Goal: Task Accomplishment & Management: Complete application form

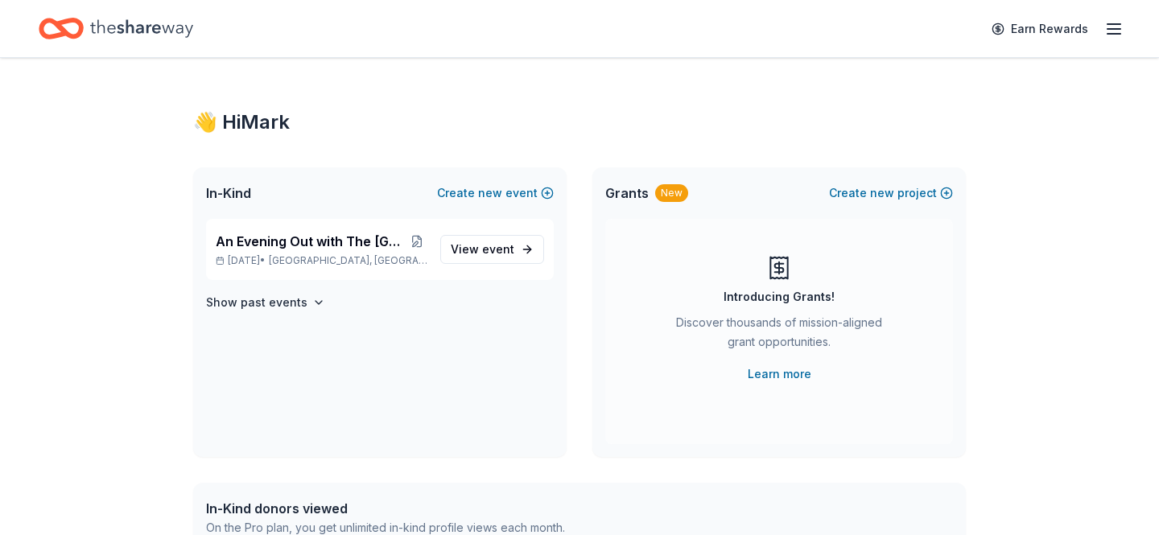
scroll to position [4, 0]
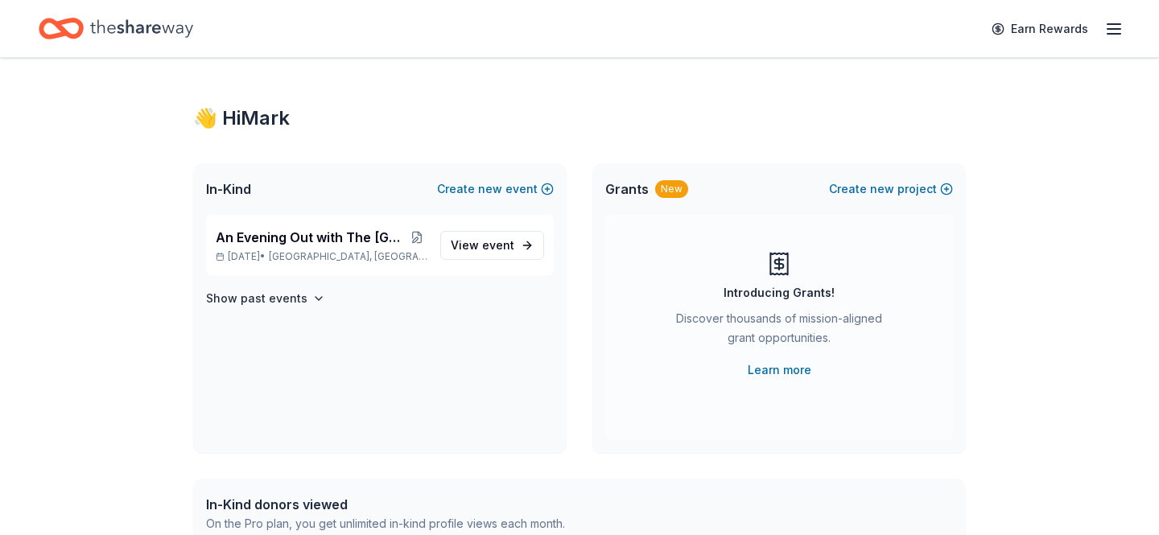
click at [1120, 29] on line "button" at bounding box center [1113, 29] width 13 height 0
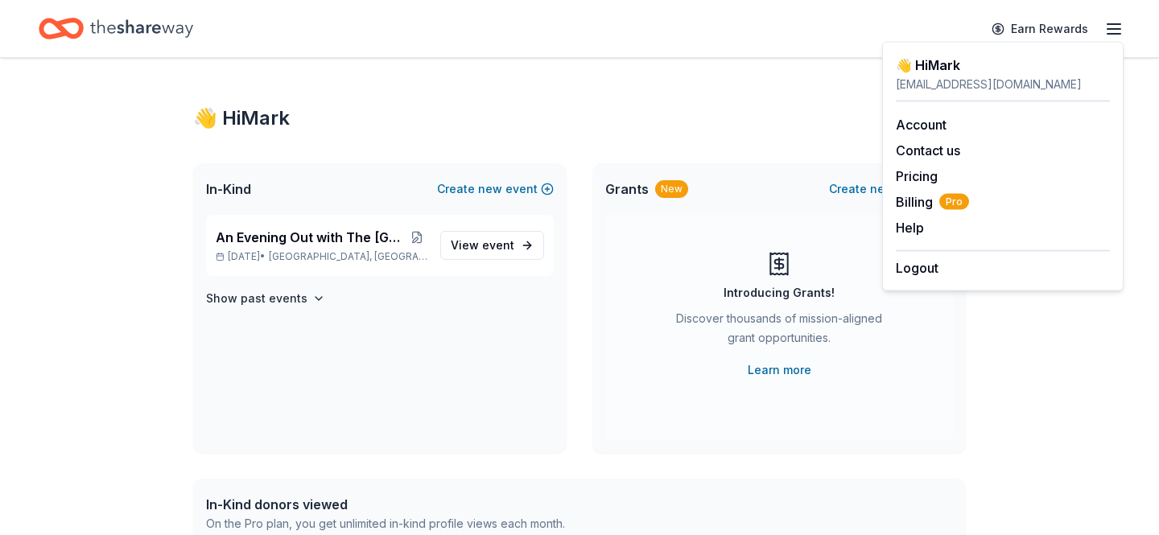
click at [100, 26] on icon "Home" at bounding box center [141, 28] width 103 height 33
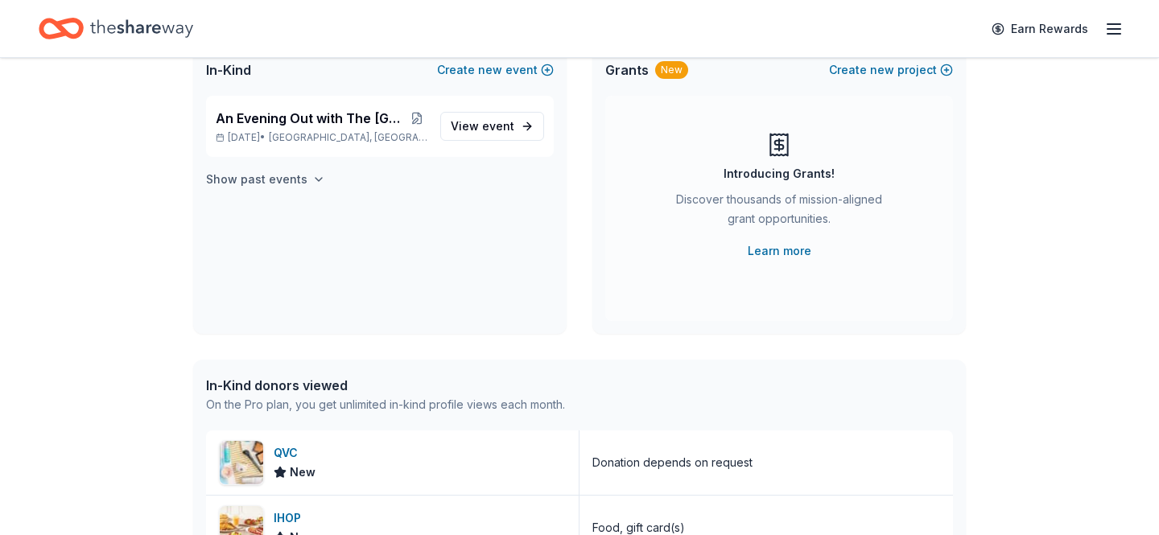
scroll to position [0, 0]
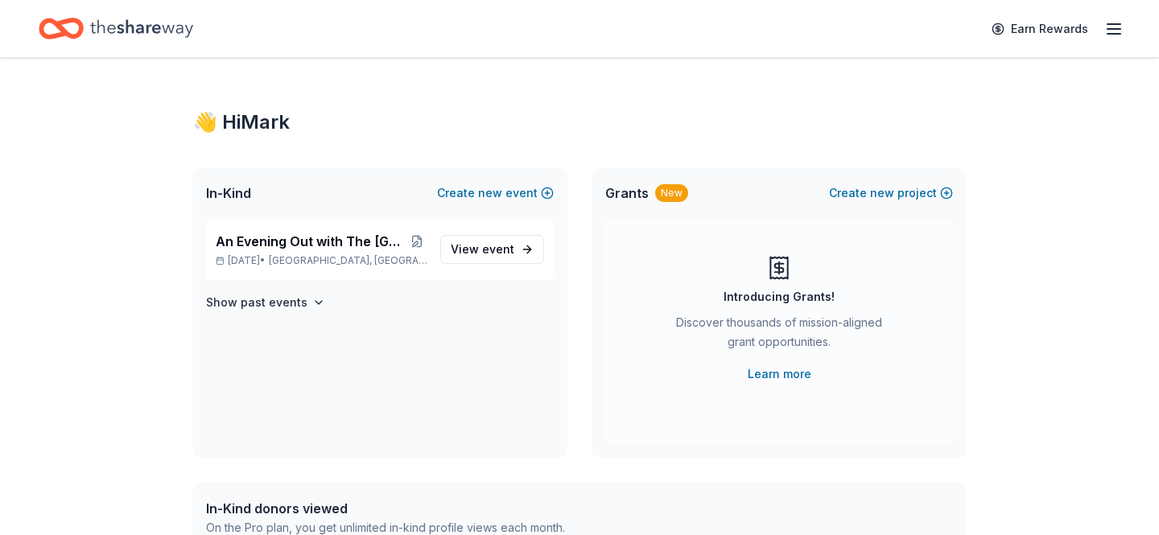
click at [1117, 31] on icon "button" at bounding box center [1113, 28] width 19 height 19
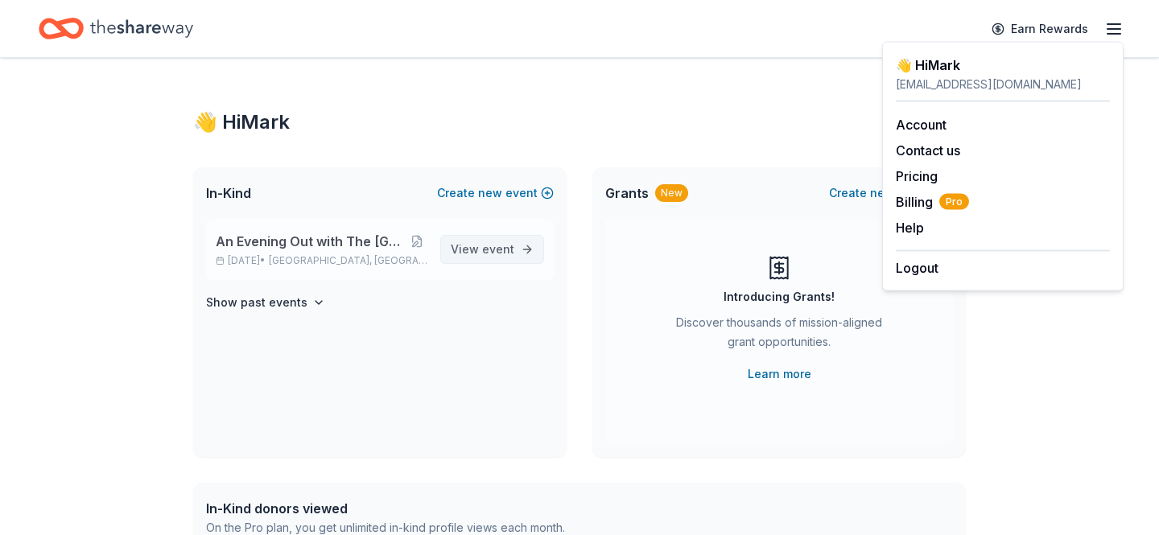
click at [459, 237] on link "View event" at bounding box center [492, 249] width 104 height 29
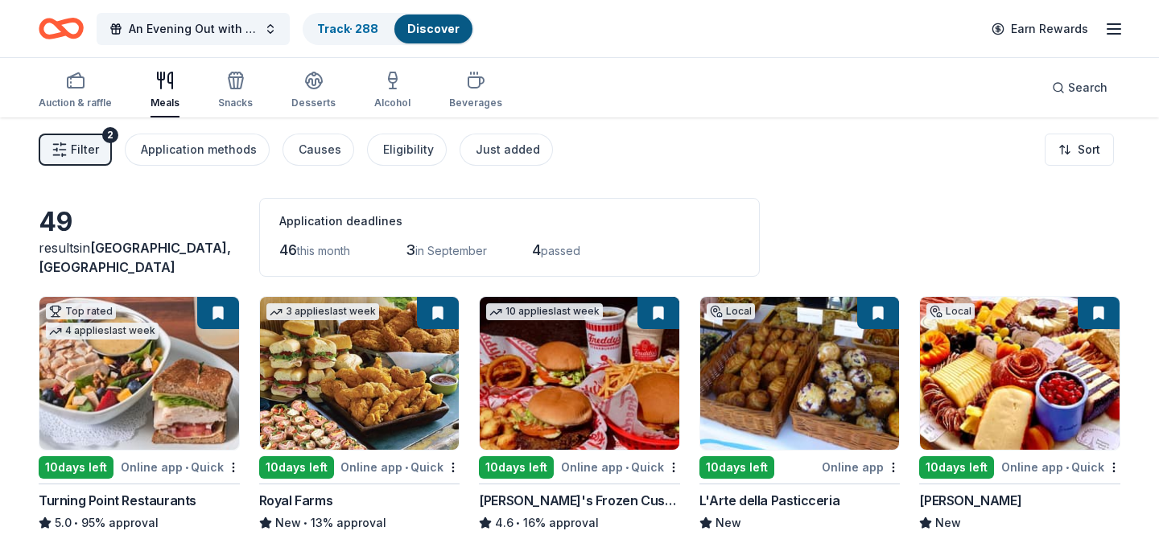
click at [438, 27] on link "Discover" at bounding box center [433, 29] width 52 height 14
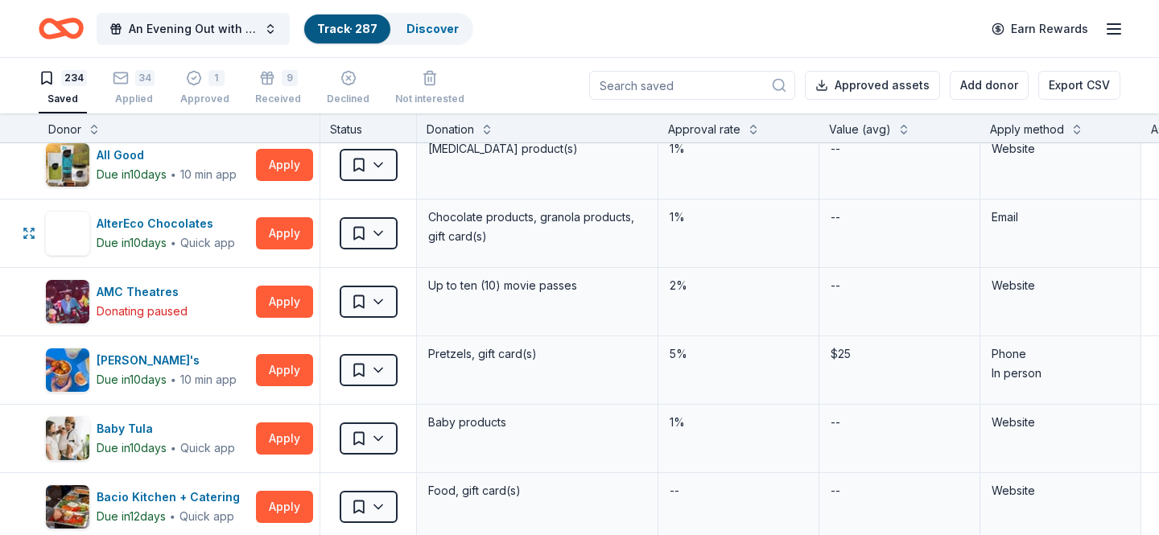
scroll to position [356, 0]
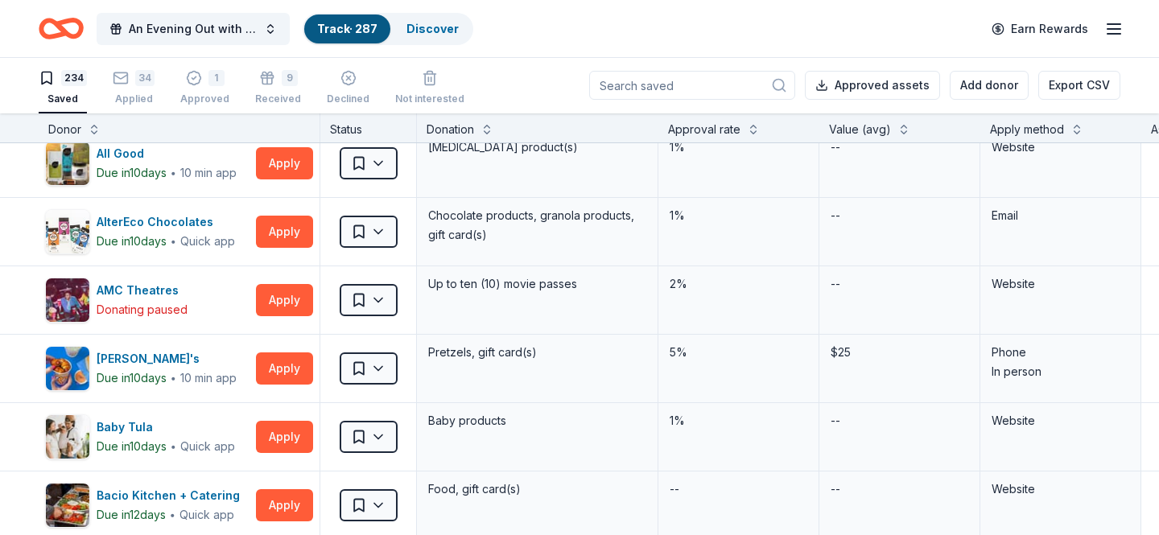
click at [339, 34] on link "Track · 287" at bounding box center [347, 29] width 60 height 14
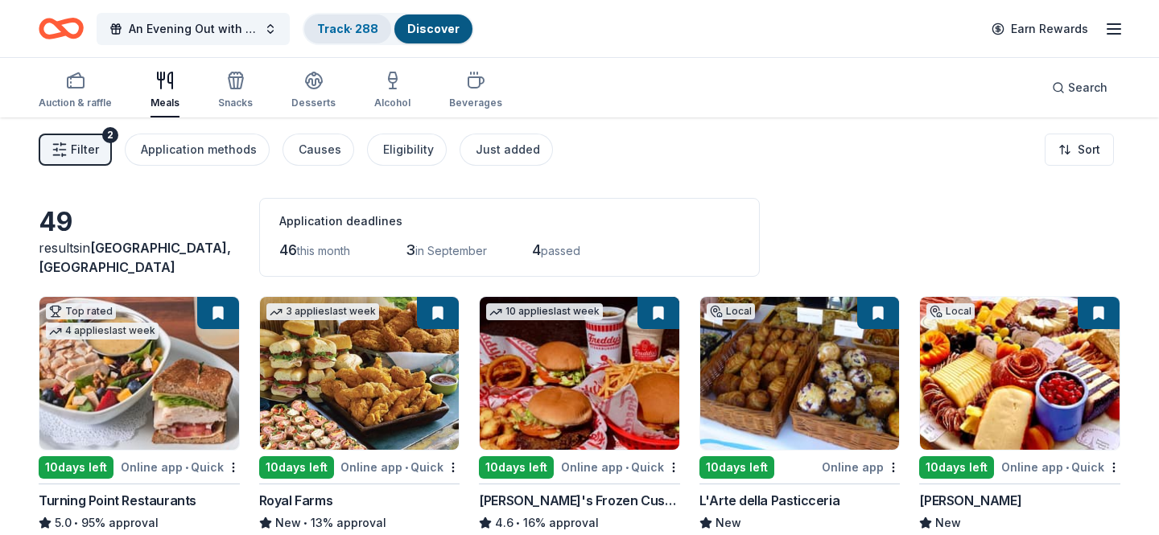
click at [341, 22] on link "Track · 288" at bounding box center [347, 29] width 61 height 14
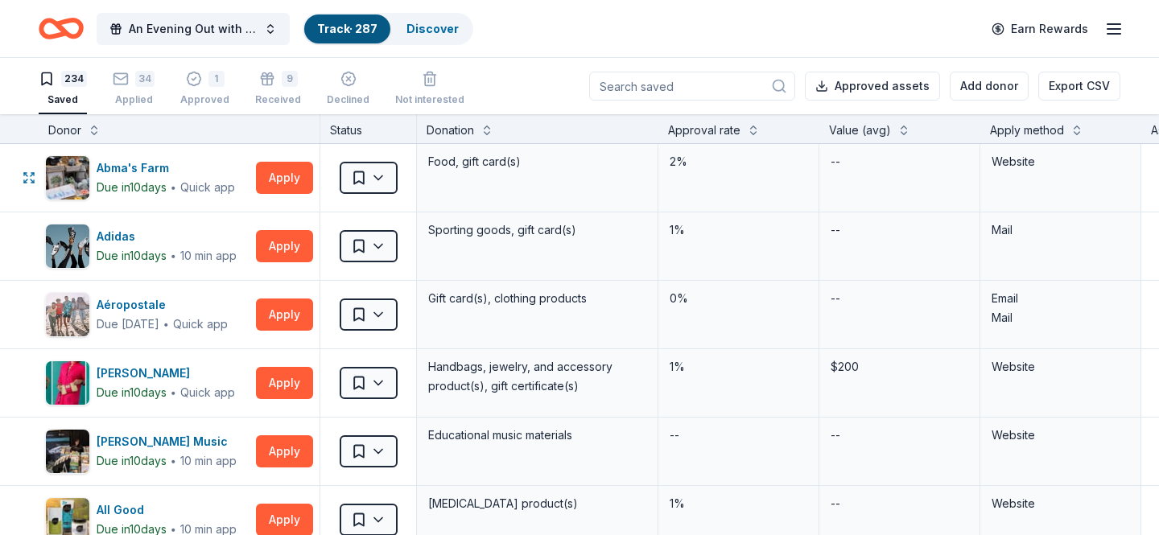
scroll to position [1, 0]
click at [208, 78] on div "1" at bounding box center [216, 78] width 16 height 16
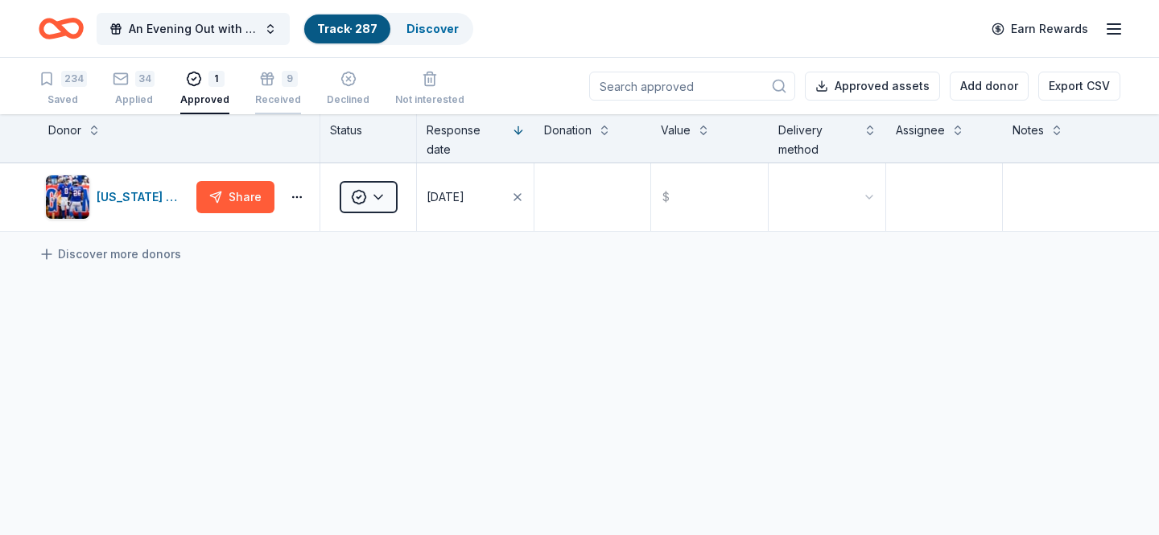
click at [275, 104] on div "Received" at bounding box center [278, 99] width 46 height 13
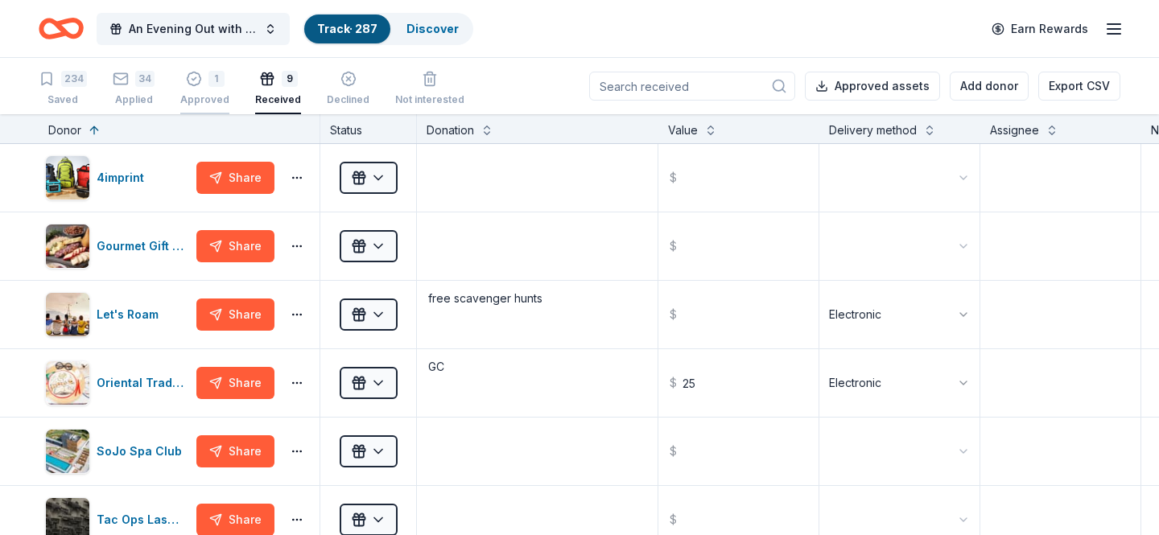
click at [208, 93] on div "Approved" at bounding box center [204, 99] width 49 height 13
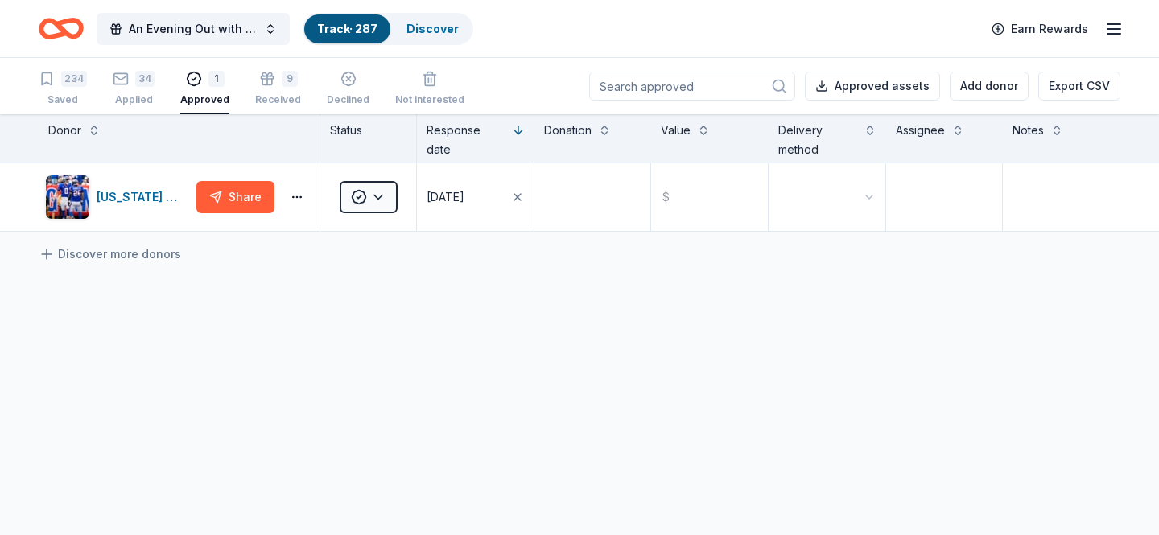
click at [249, 100] on div "234 Saved 34 Applied 1 Approved 9 Received Declined Not interested" at bounding box center [252, 89] width 426 height 50
click at [262, 91] on div "9 Received" at bounding box center [278, 88] width 46 height 35
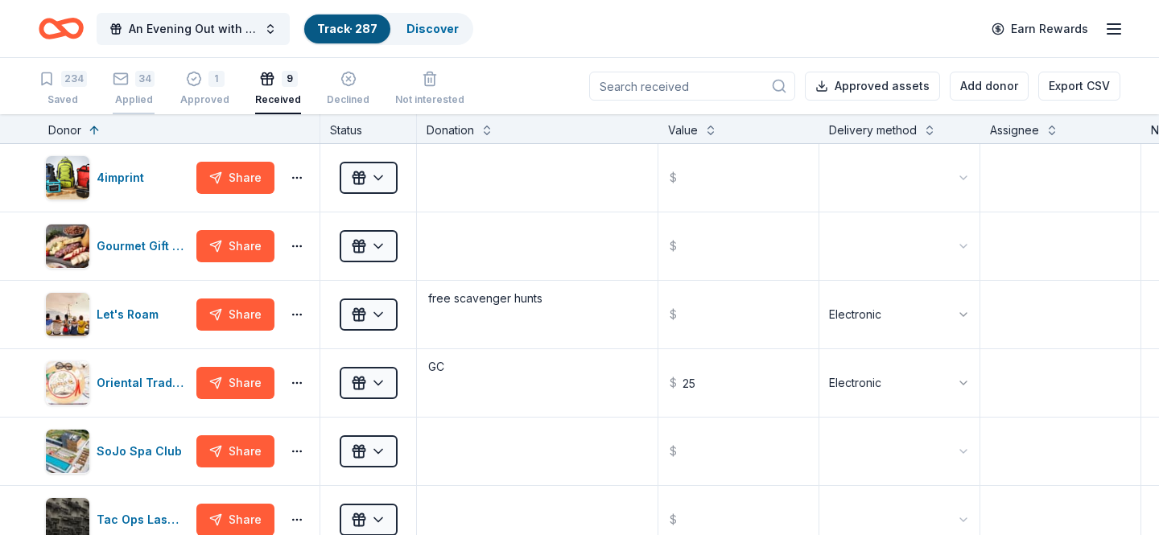
click at [137, 80] on div "34" at bounding box center [144, 79] width 19 height 16
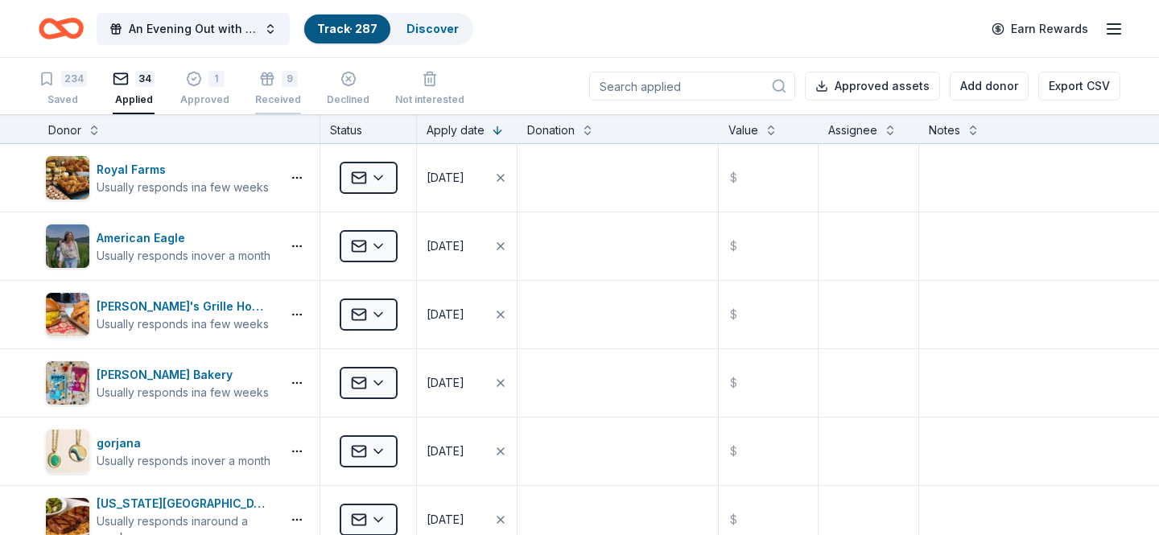
click at [284, 84] on div "9" at bounding box center [290, 79] width 16 height 16
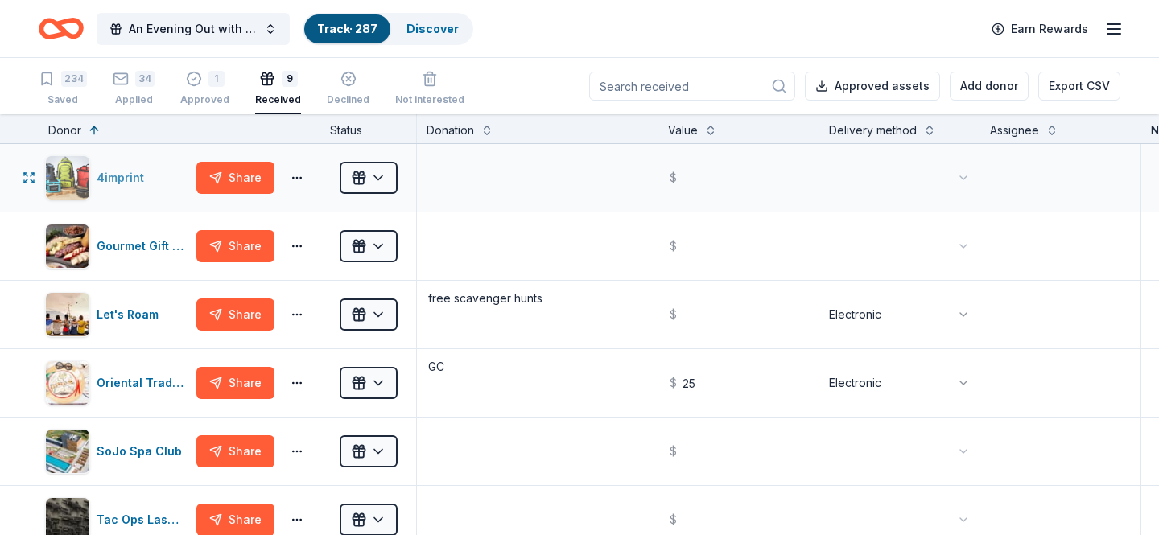
click at [109, 176] on div "4imprint" at bounding box center [124, 177] width 54 height 19
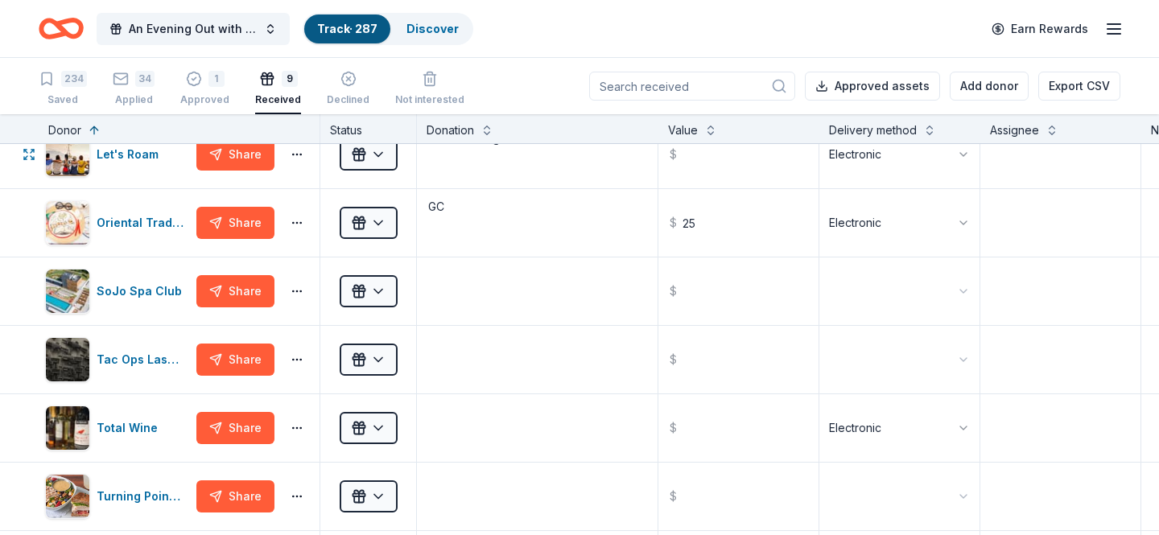
scroll to position [162, 0]
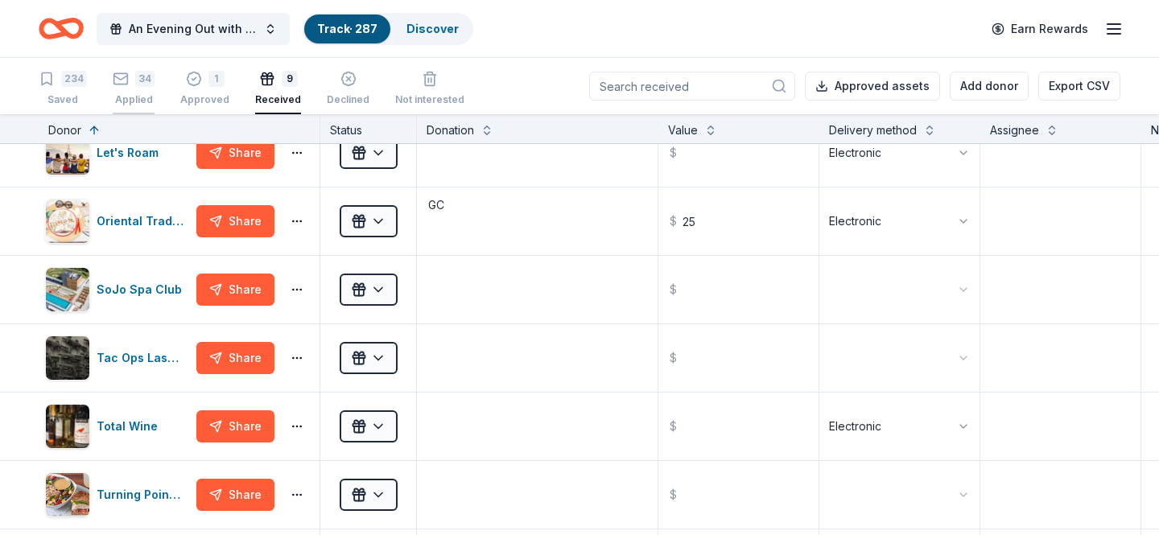
click at [121, 90] on div "34 Applied" at bounding box center [134, 88] width 42 height 35
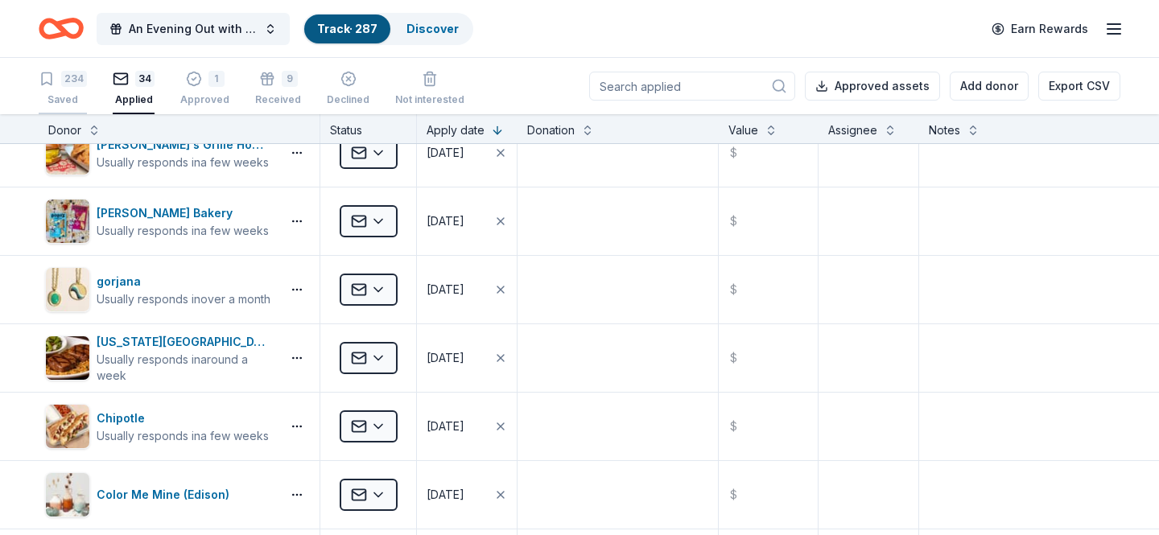
click at [64, 90] on div "234 Saved" at bounding box center [63, 88] width 48 height 35
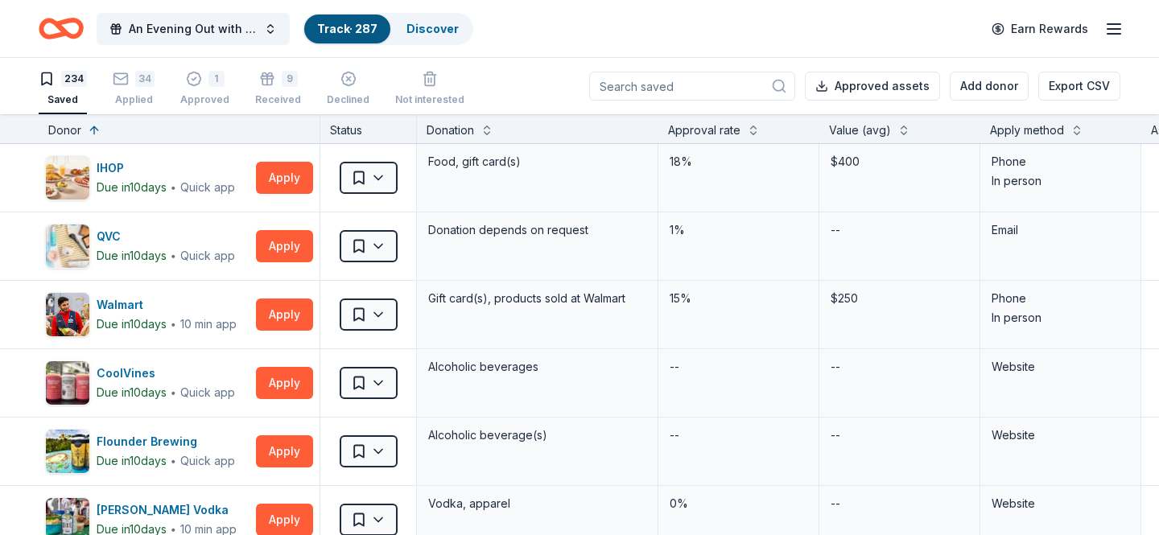
click at [339, 23] on link "Track · 287" at bounding box center [347, 29] width 60 height 14
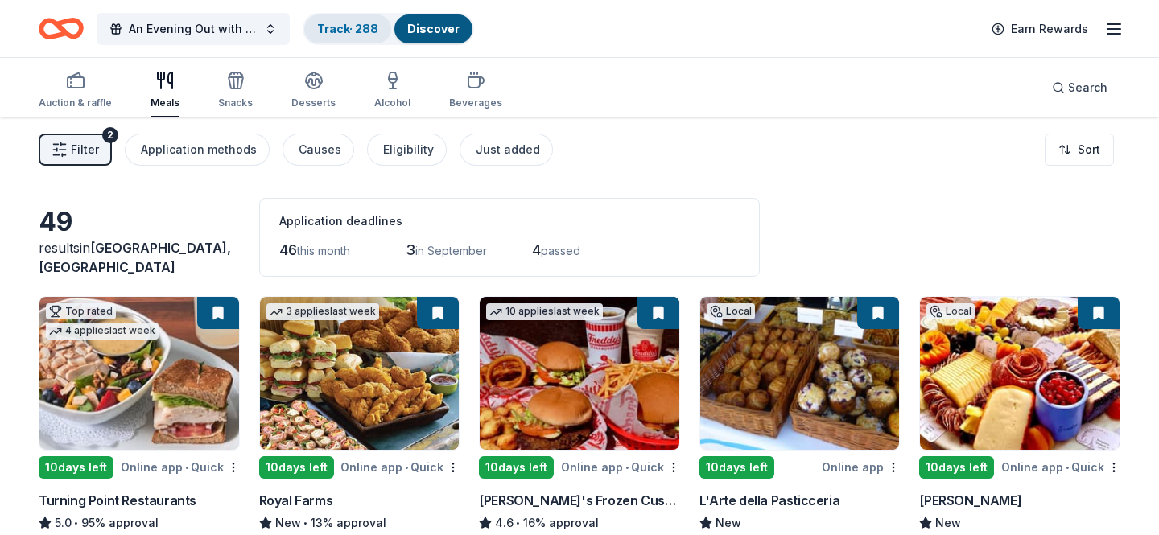
click at [331, 27] on link "Track · 288" at bounding box center [347, 29] width 61 height 14
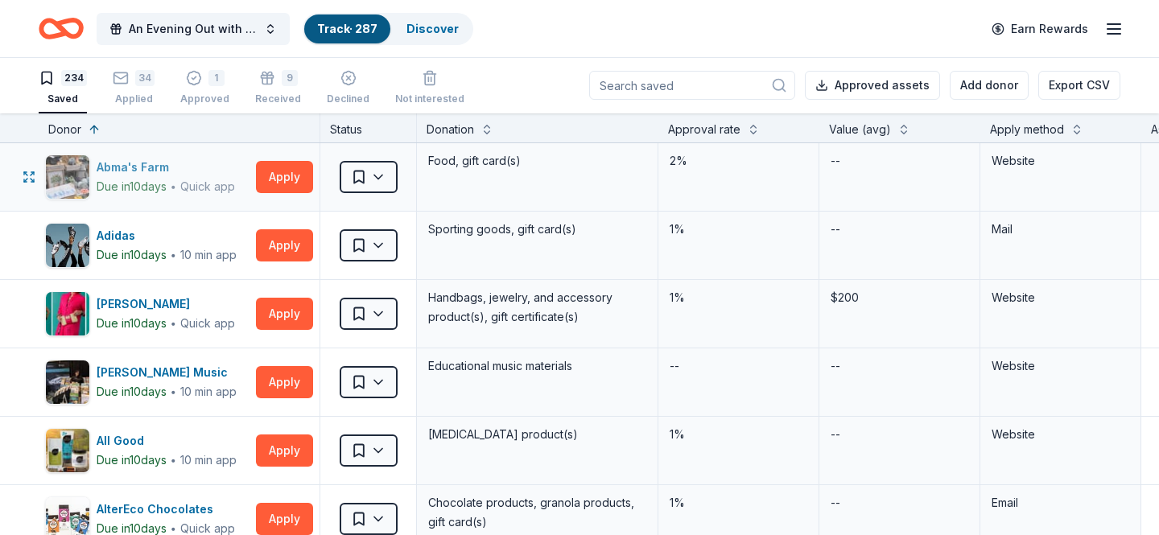
click at [210, 166] on div "Abma's Farm" at bounding box center [166, 167] width 138 height 19
click at [751, 129] on button at bounding box center [753, 128] width 13 height 16
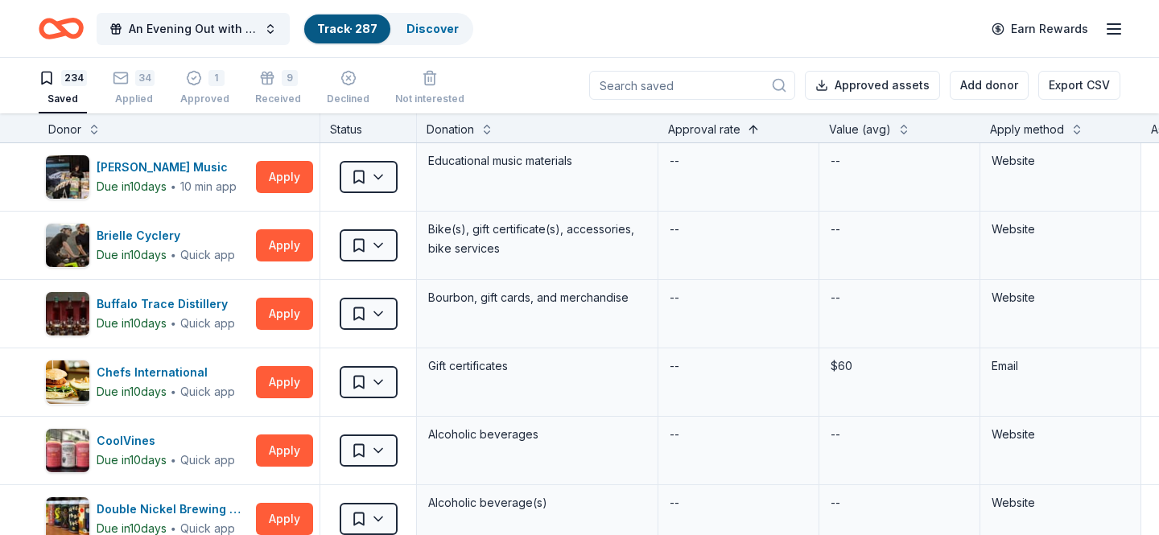
click at [751, 129] on button at bounding box center [753, 128] width 13 height 16
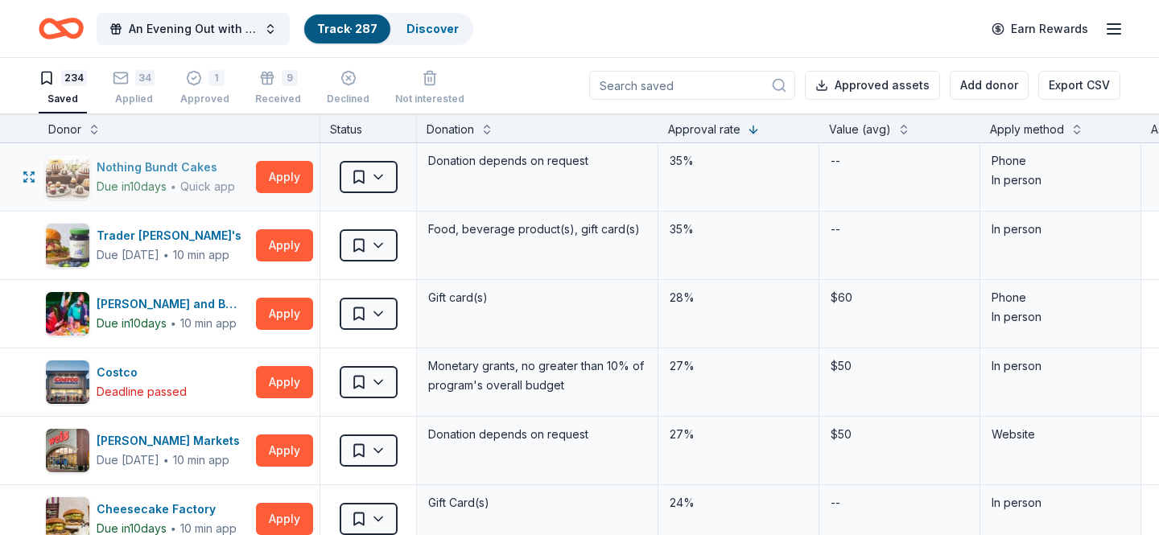
click at [183, 166] on div "Nothing Bundt Cakes" at bounding box center [166, 167] width 138 height 19
click at [131, 238] on div "Trader Joe's" at bounding box center [172, 235] width 151 height 19
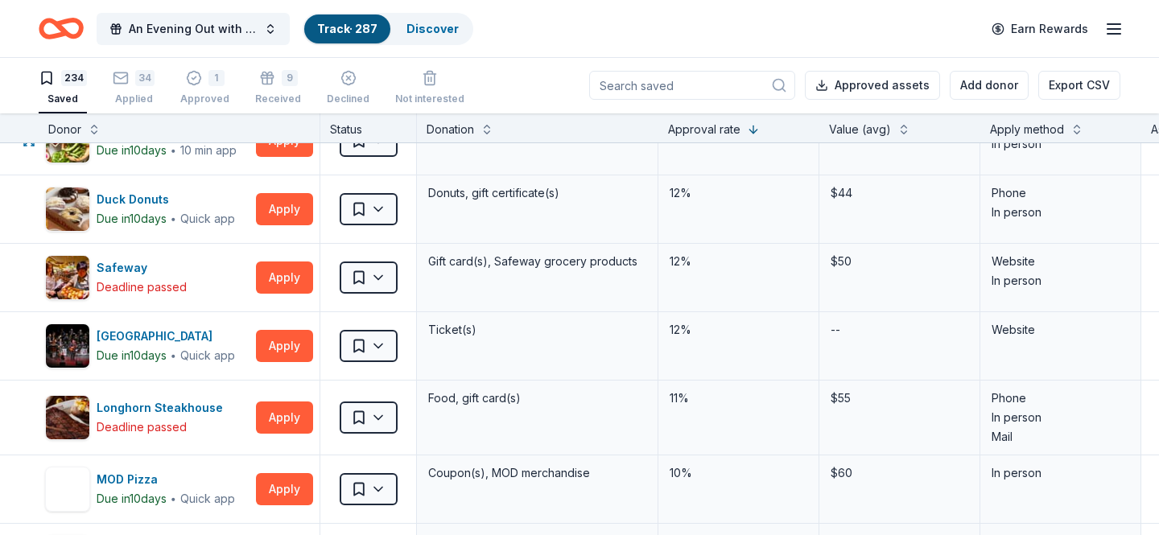
scroll to position [1698, 0]
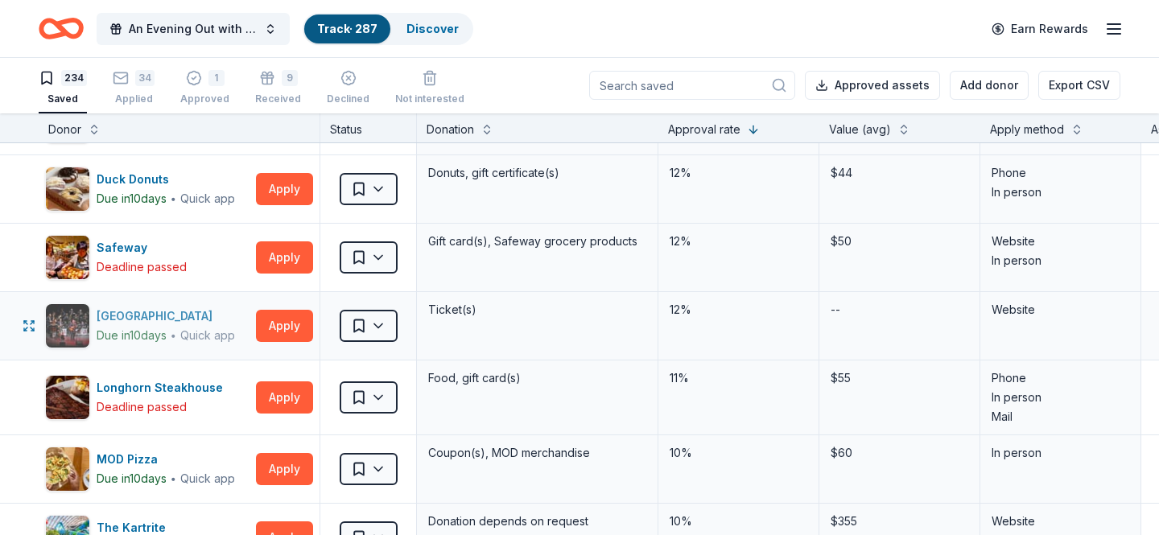
click at [186, 308] on div "[GEOGRAPHIC_DATA]" at bounding box center [166, 316] width 138 height 19
click at [360, 325] on html "An Evening Out with The Pride Center of NJ Track · 287 Discover Earn Rewards 23…" at bounding box center [579, 266] width 1159 height 535
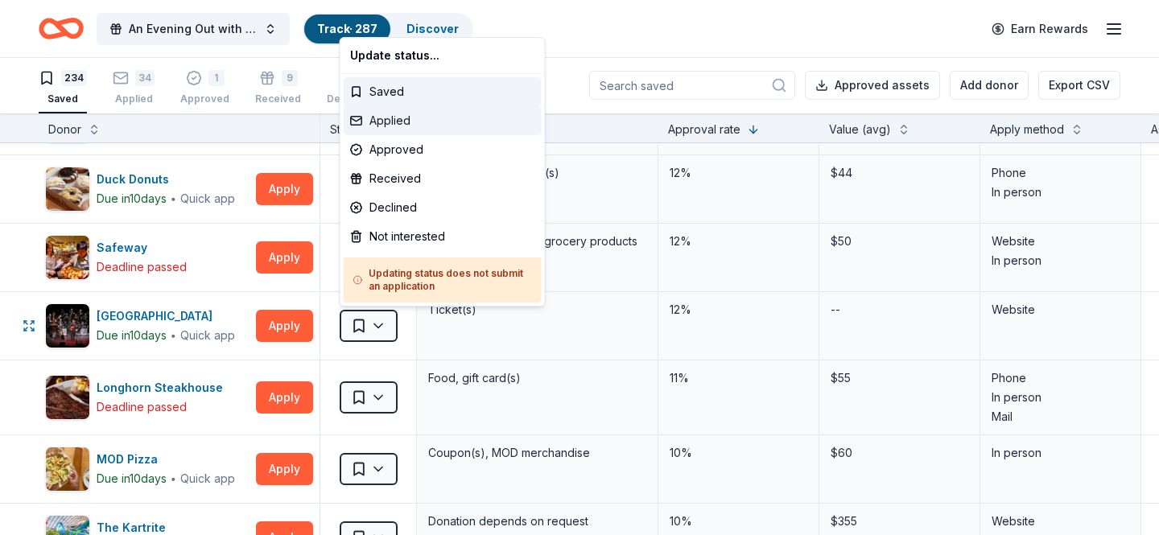
click at [396, 118] on div "Applied" at bounding box center [443, 120] width 198 height 29
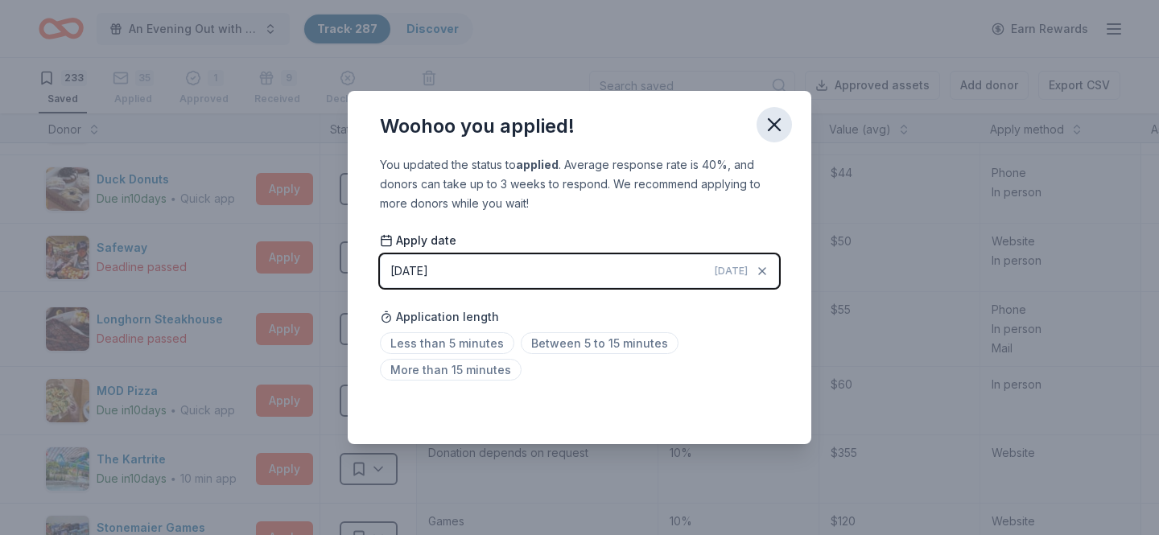
click at [775, 125] on icon "button" at bounding box center [773, 124] width 11 height 11
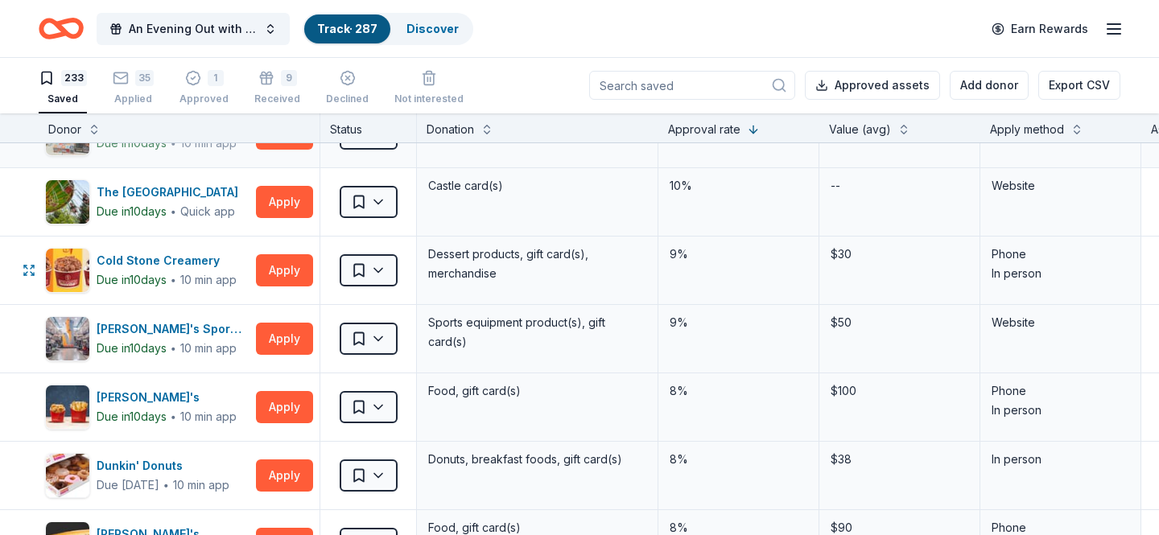
scroll to position [2103, 0]
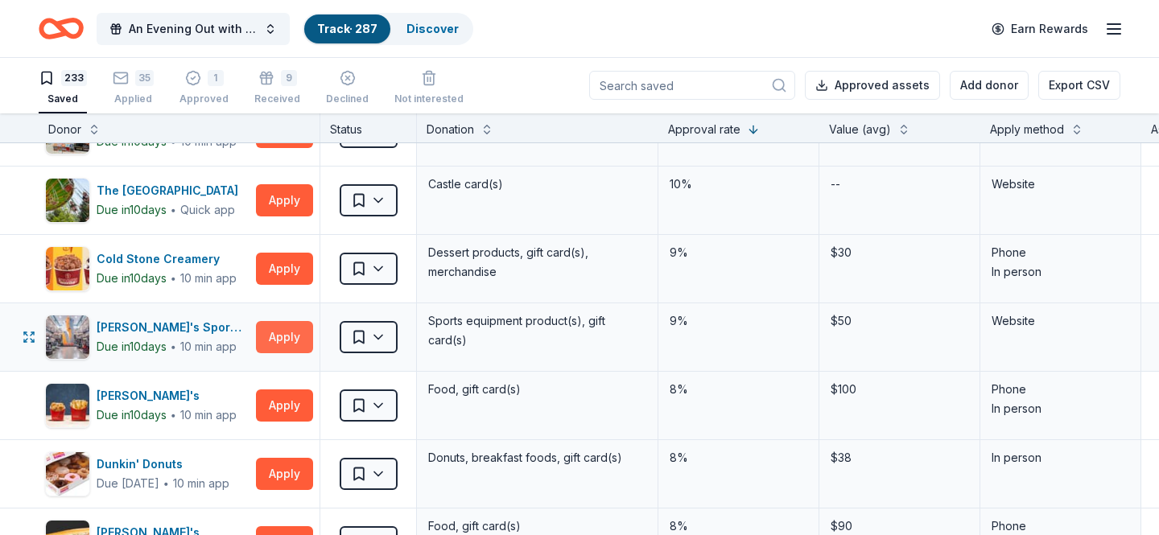
click at [287, 332] on button "Apply" at bounding box center [284, 337] width 57 height 32
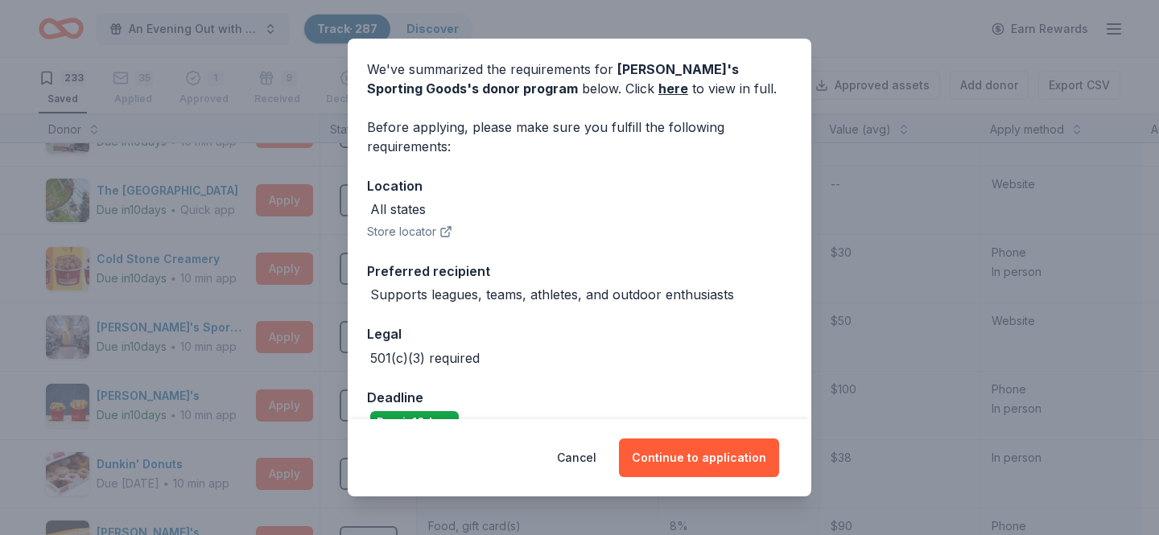
scroll to position [59, 0]
click at [584, 455] on button "Cancel" at bounding box center [576, 457] width 39 height 39
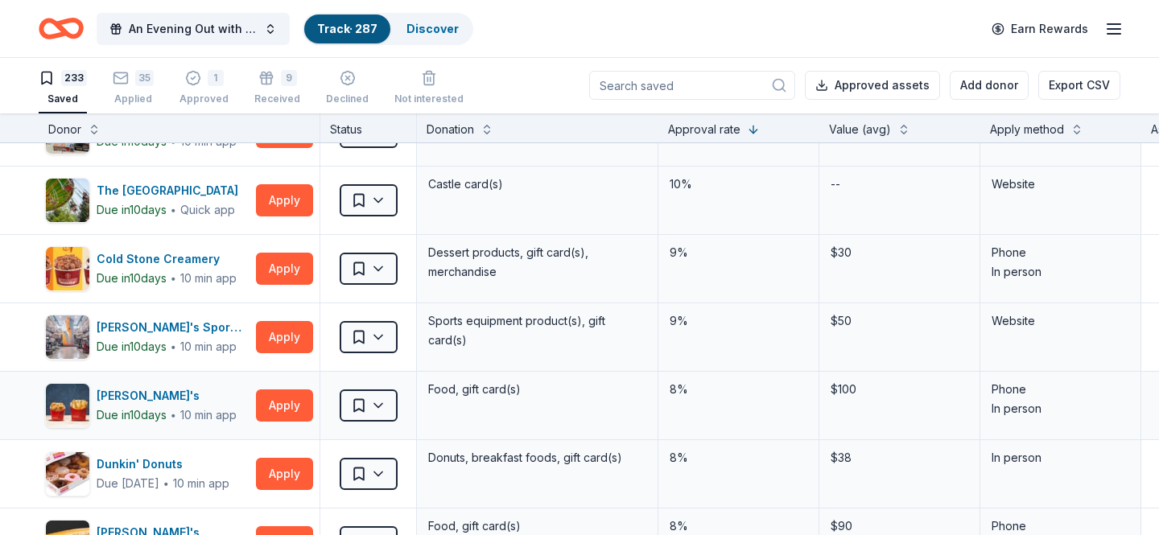
scroll to position [0, 0]
click at [356, 341] on html "An Evening Out with The Pride Center of NJ Track · 287 Discover Earn Rewards 23…" at bounding box center [579, 266] width 1159 height 535
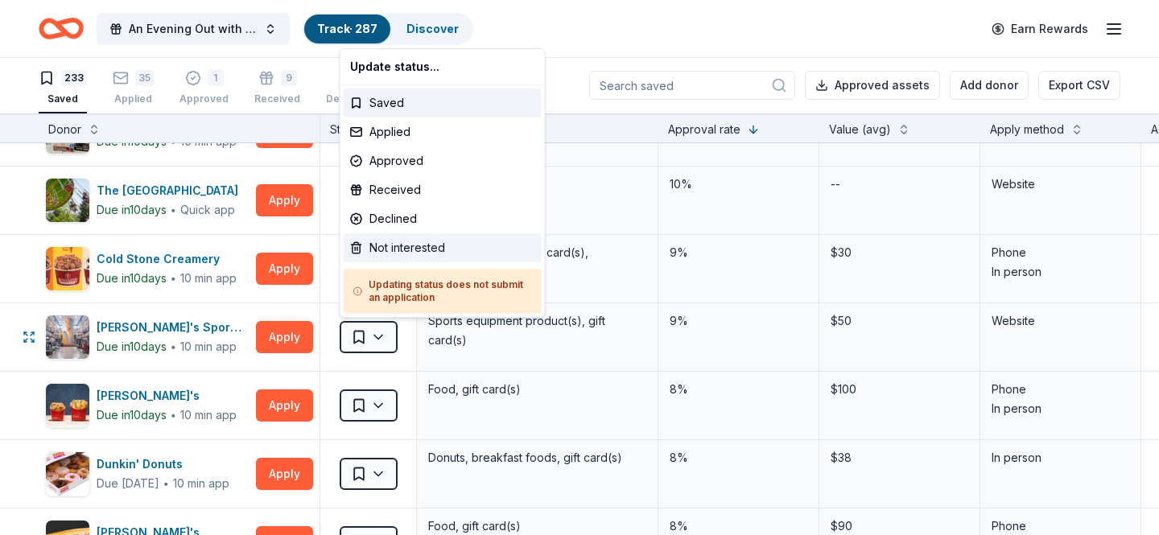
click at [378, 248] on div "Not interested" at bounding box center [443, 247] width 198 height 29
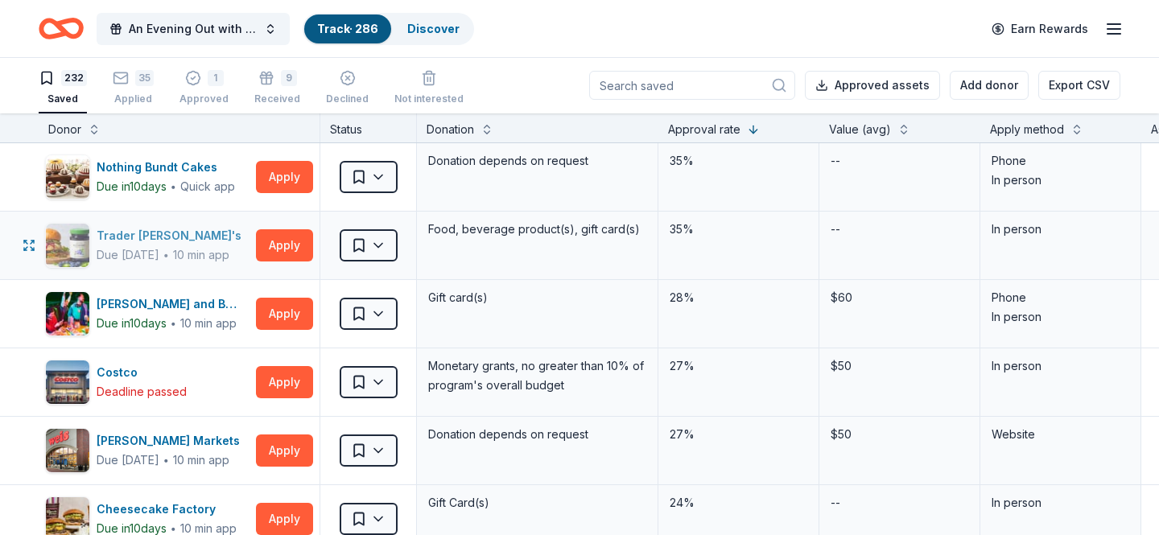
click at [135, 241] on div "Trader Joe's" at bounding box center [172, 235] width 151 height 19
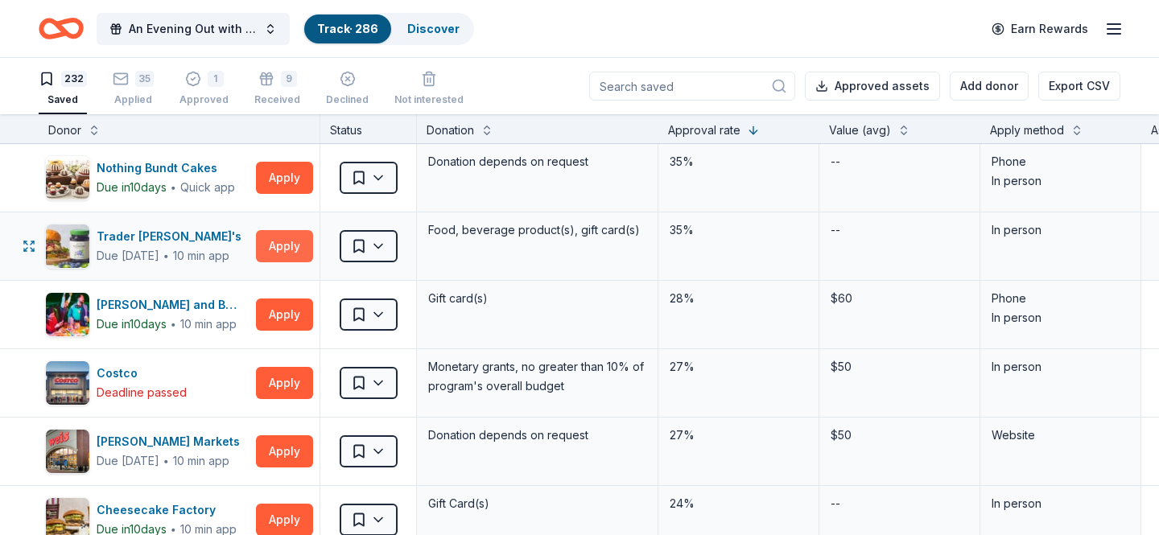
click at [286, 241] on button "Apply" at bounding box center [284, 246] width 57 height 32
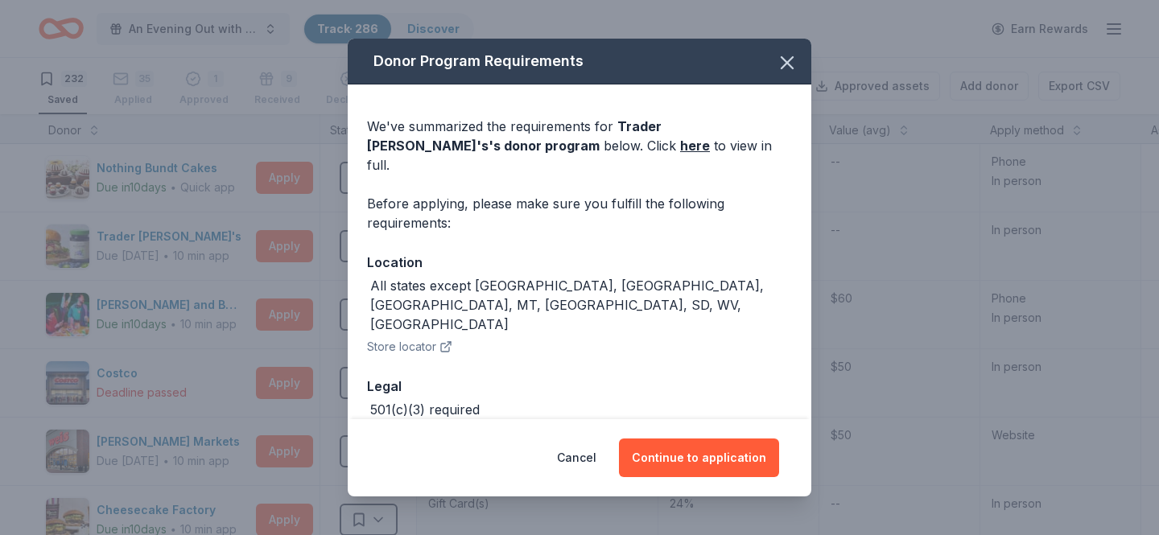
scroll to position [27, 0]
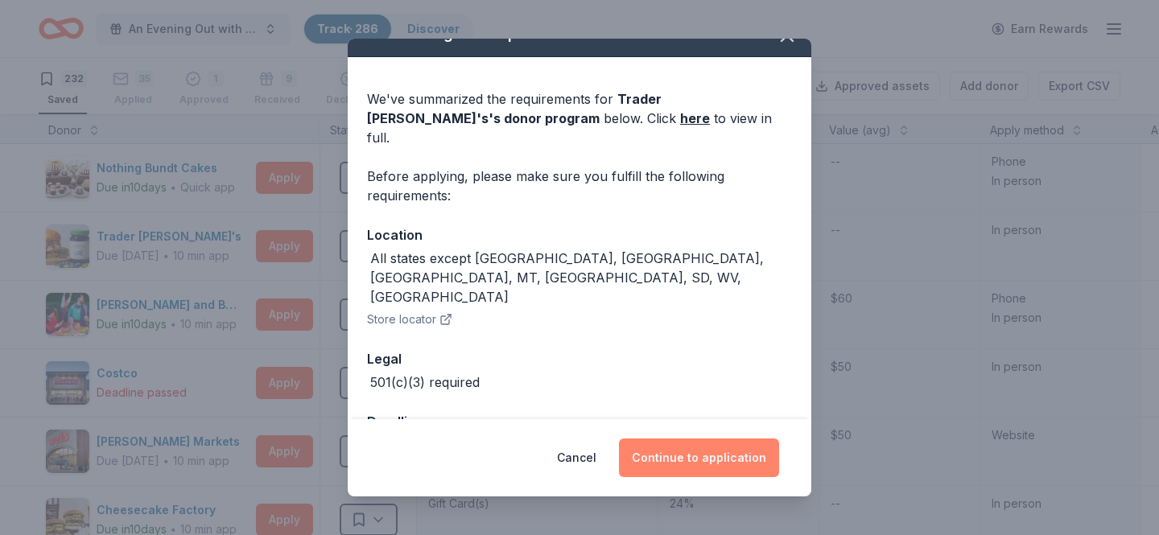
click at [663, 459] on button "Continue to application" at bounding box center [699, 457] width 160 height 39
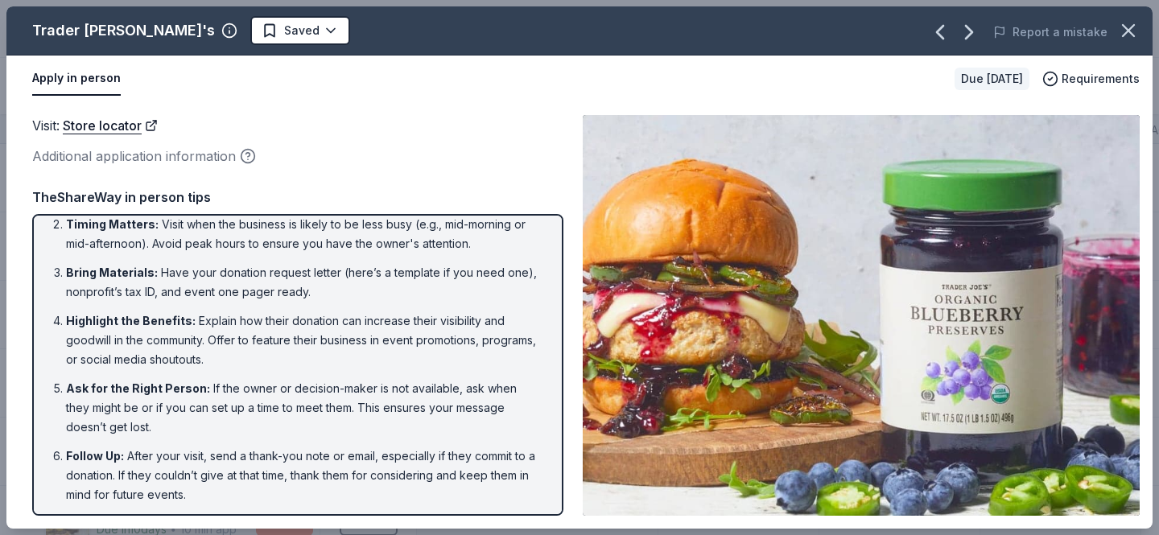
scroll to position [0, 0]
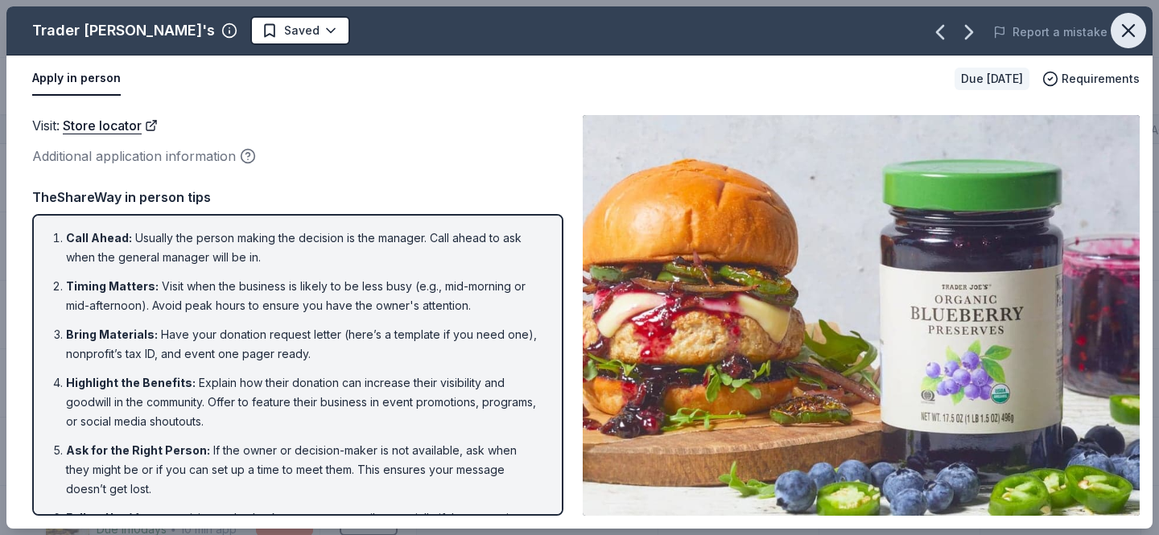
click at [1135, 33] on icon "button" at bounding box center [1128, 30] width 23 height 23
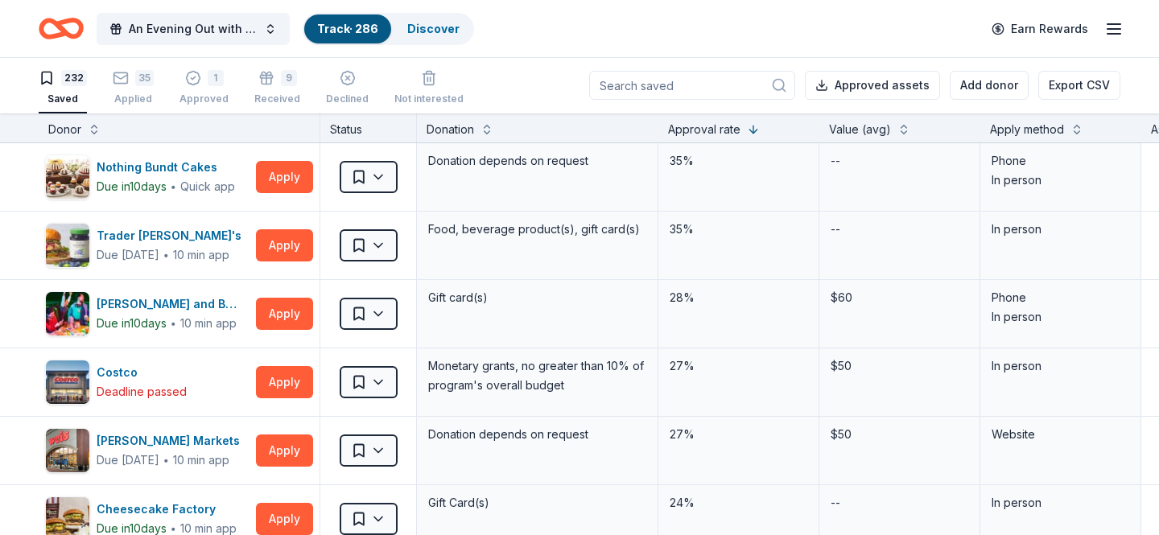
click at [1016, 130] on div "Apply method" at bounding box center [1027, 129] width 74 height 19
click at [1081, 131] on button at bounding box center [1076, 128] width 13 height 16
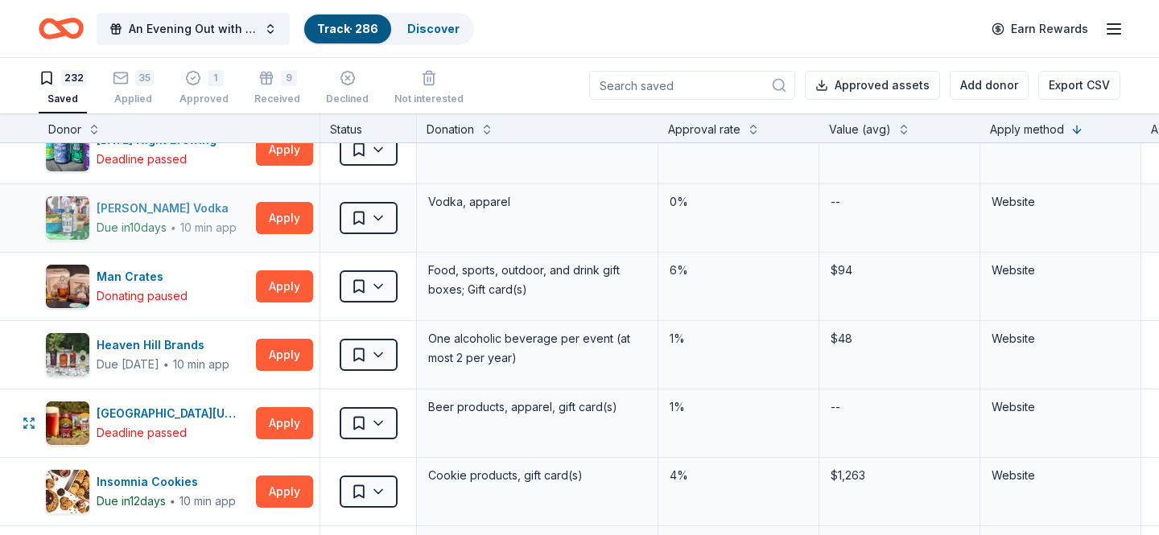
scroll to position [347, 0]
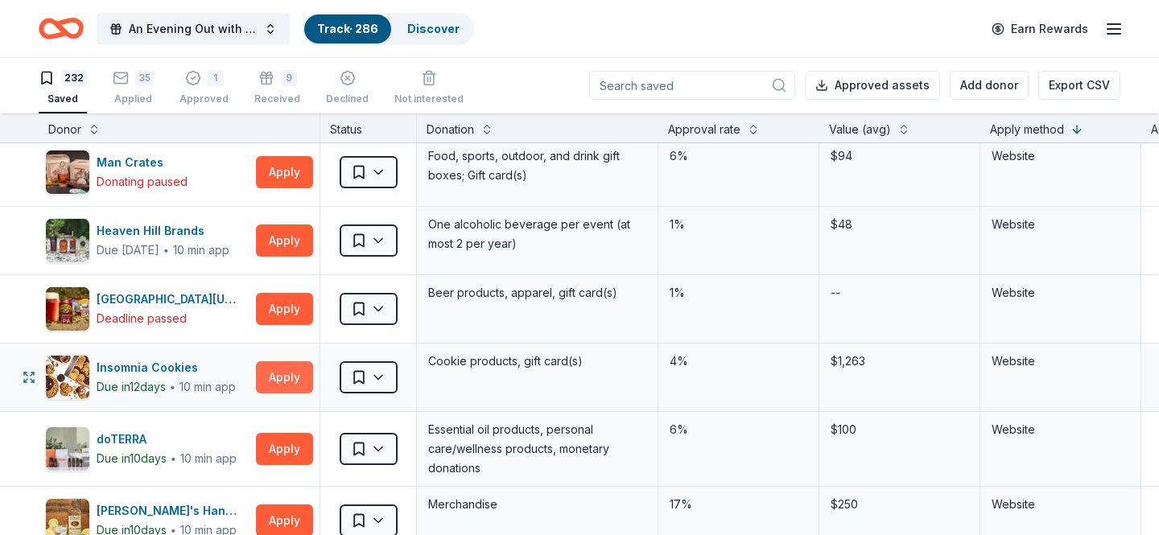
click at [268, 376] on button "Apply" at bounding box center [284, 377] width 57 height 32
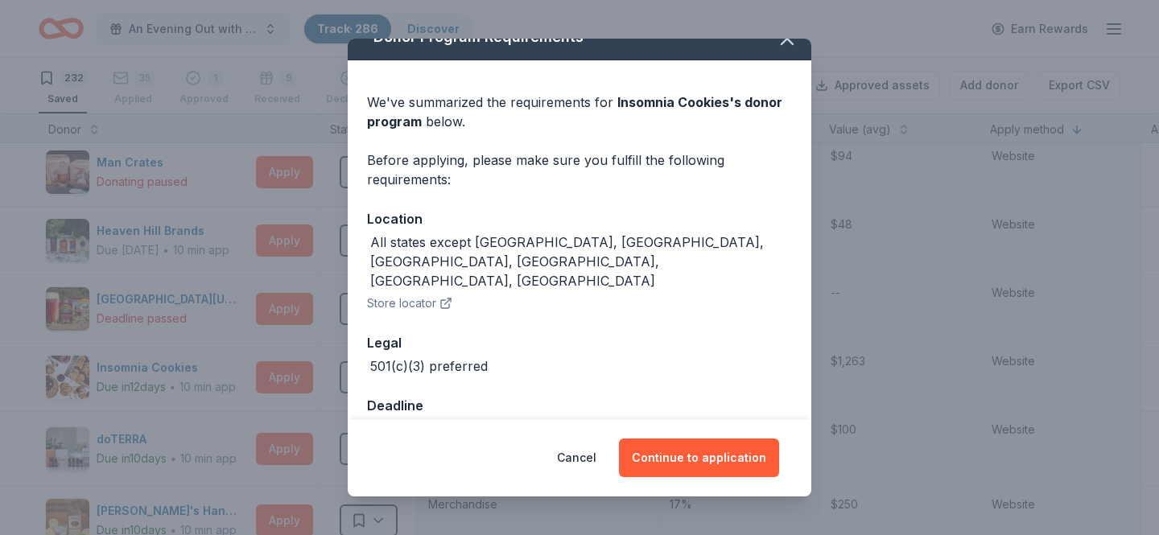
scroll to position [27, 0]
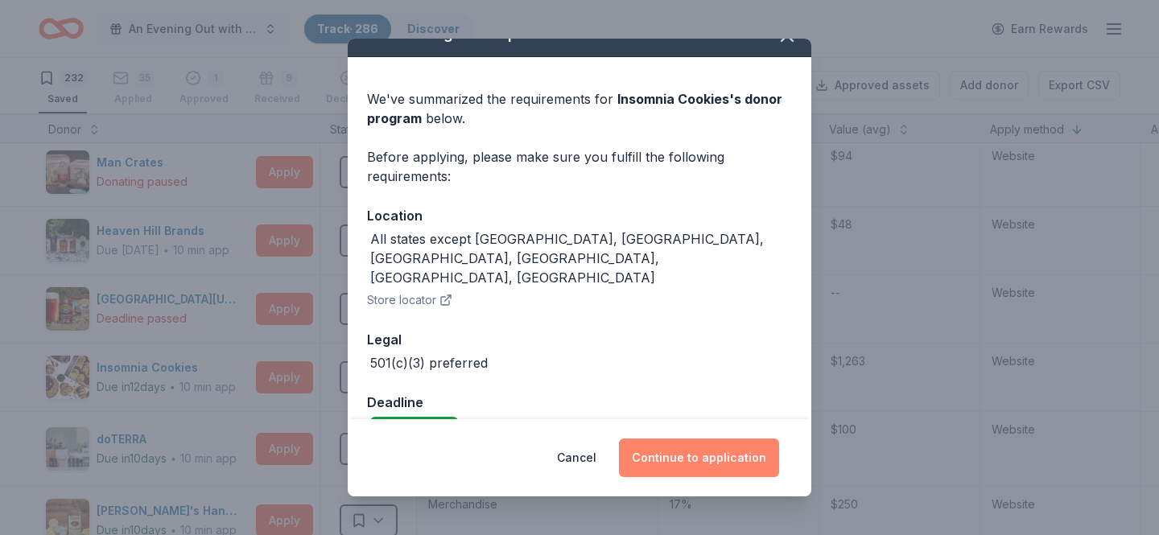
click at [654, 459] on button "Continue to application" at bounding box center [699, 457] width 160 height 39
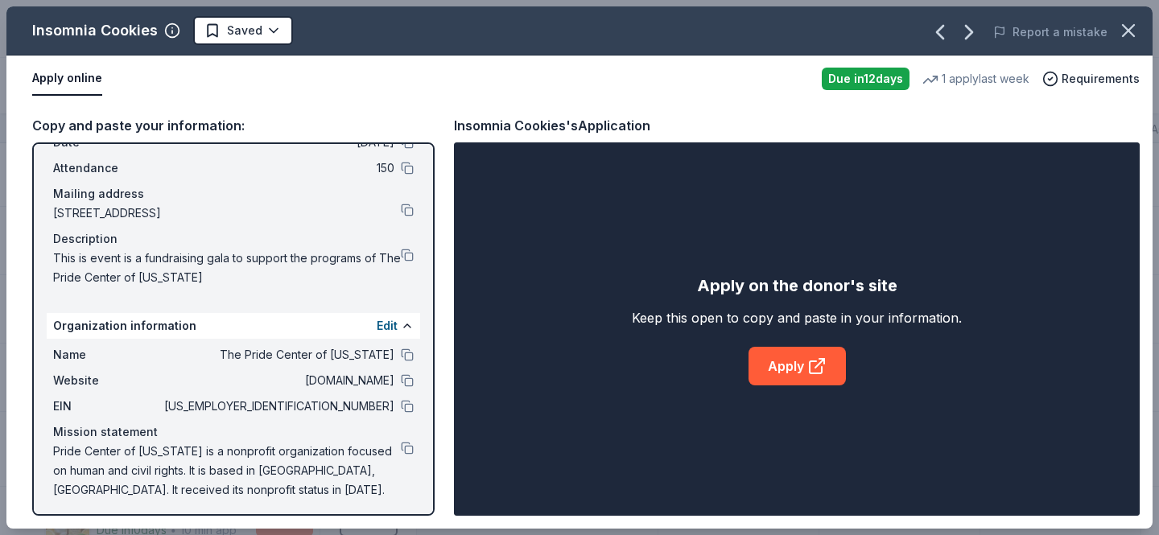
scroll to position [87, 0]
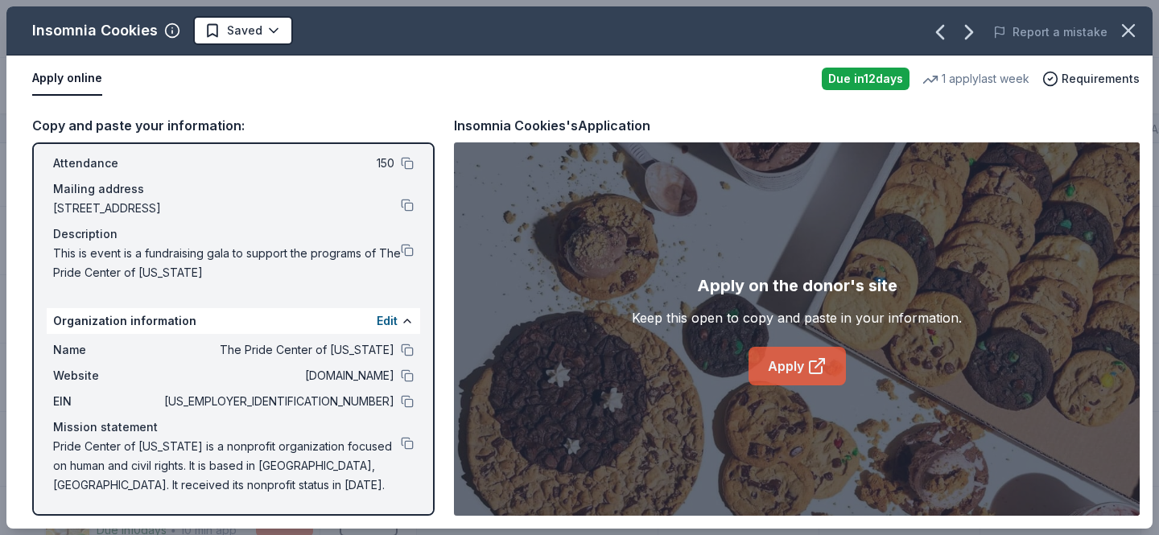
click at [788, 373] on link "Apply" at bounding box center [796, 366] width 97 height 39
click at [233, 33] on html "An Evening Out with The Pride Center of NJ Track · 286 Discover Earn Rewards 23…" at bounding box center [579, 266] width 1159 height 535
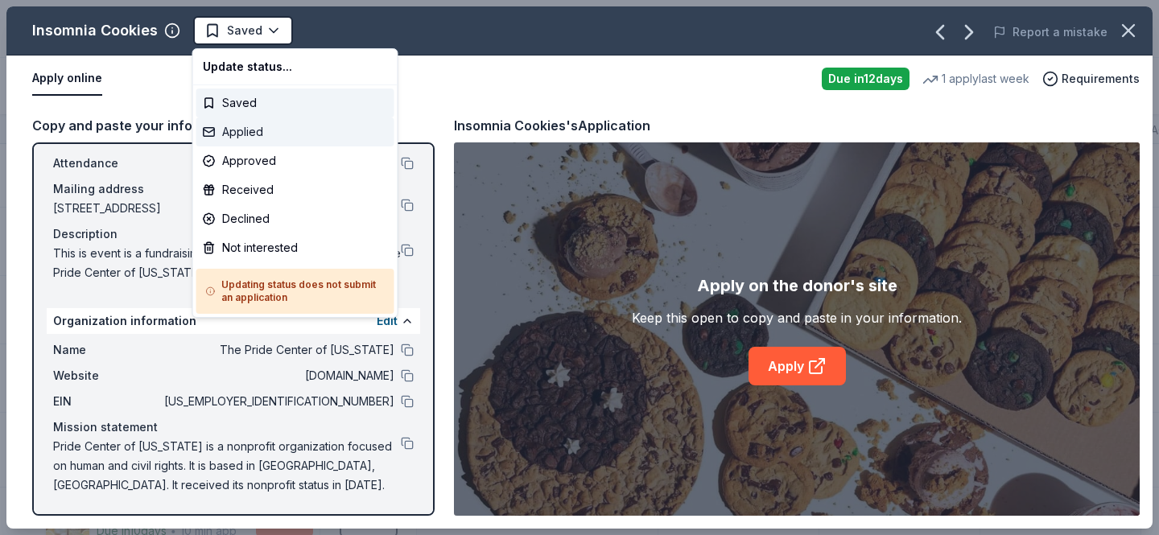
click at [243, 130] on div "Applied" at bounding box center [295, 131] width 198 height 29
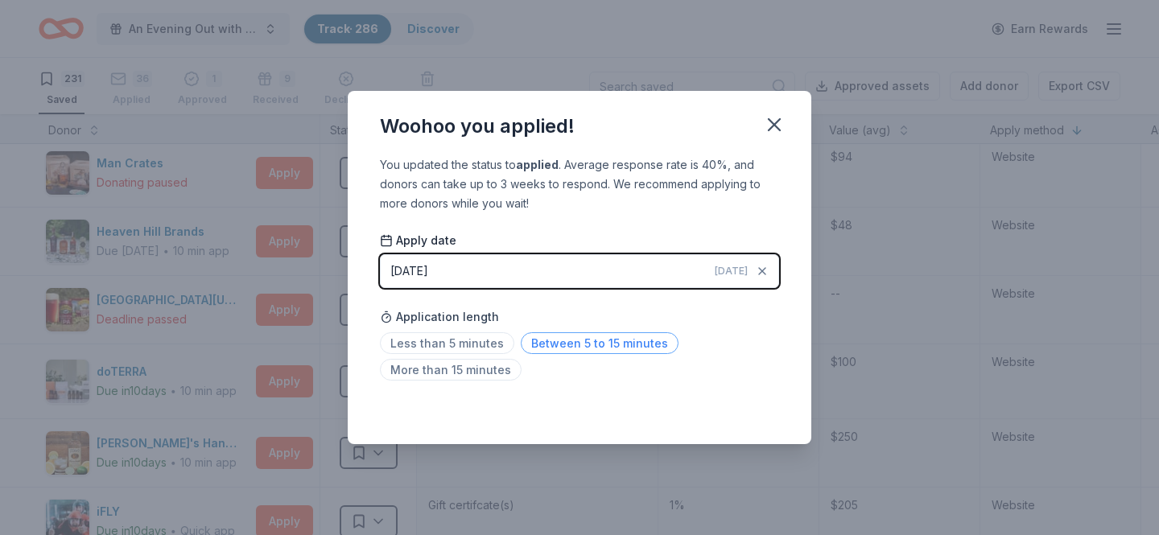
click at [523, 347] on span "Between 5 to 15 minutes" at bounding box center [600, 343] width 158 height 22
click at [768, 126] on icon "button" at bounding box center [774, 124] width 23 height 23
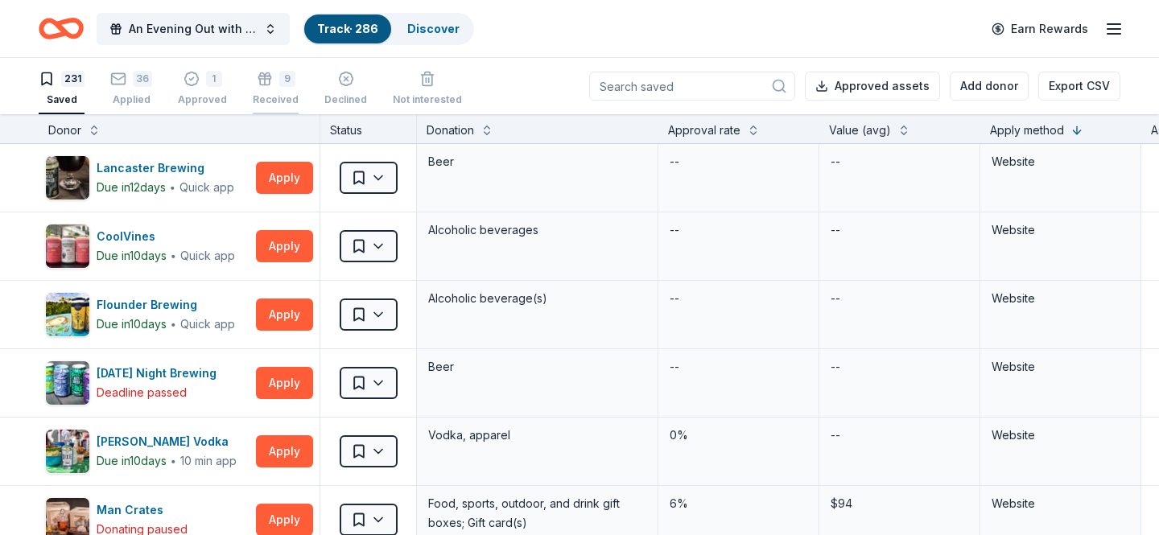
click at [270, 93] on div "Received" at bounding box center [276, 99] width 46 height 13
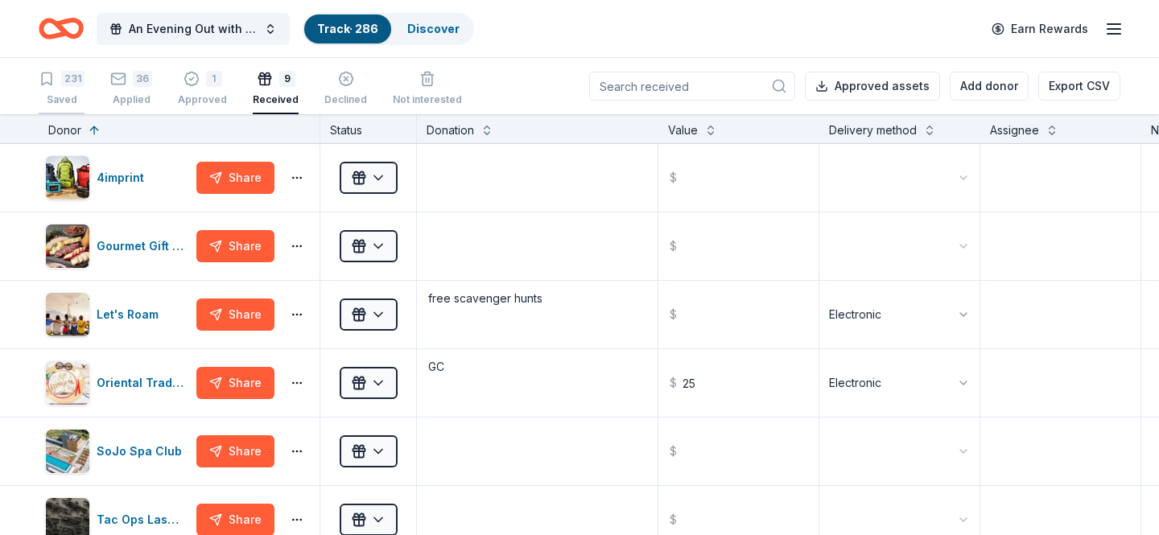
click at [66, 89] on div "231 Saved" at bounding box center [62, 88] width 46 height 35
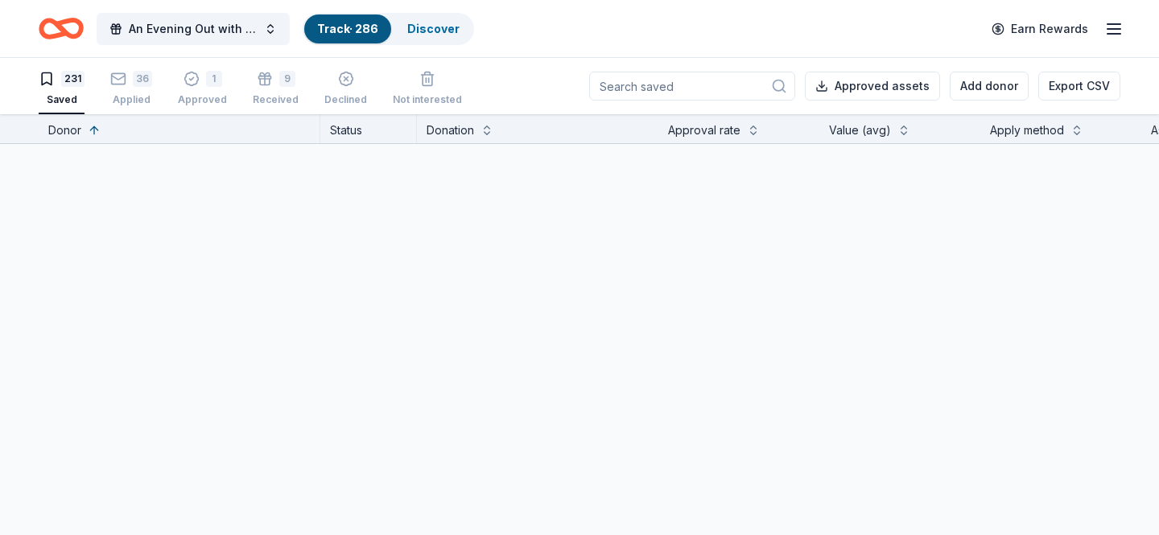
click at [360, 23] on link "Track · 286" at bounding box center [347, 29] width 61 height 14
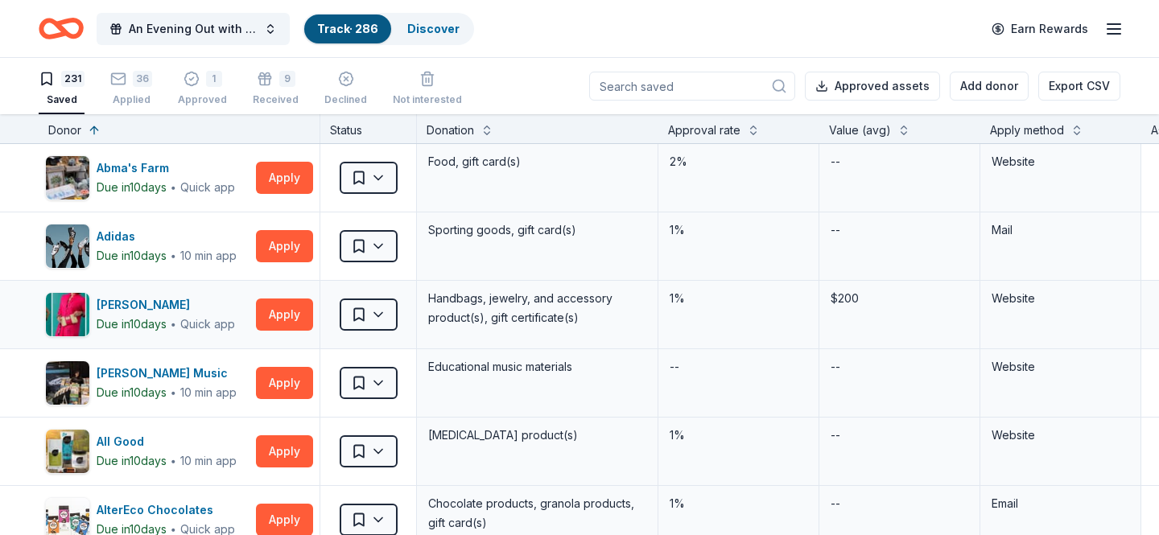
scroll to position [777, 0]
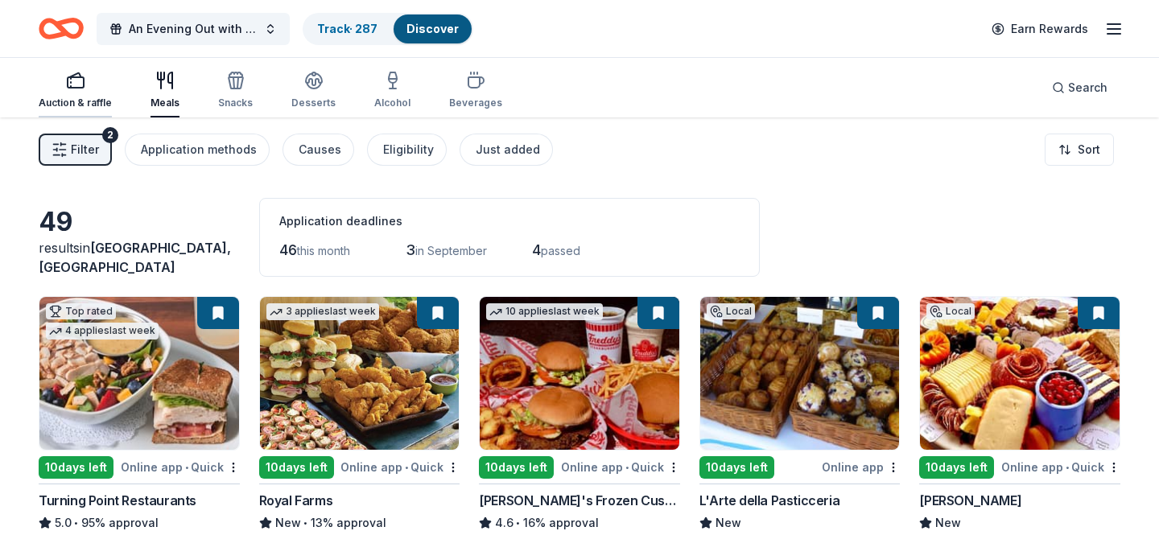
click at [83, 79] on rect "button" at bounding box center [76, 82] width 16 height 10
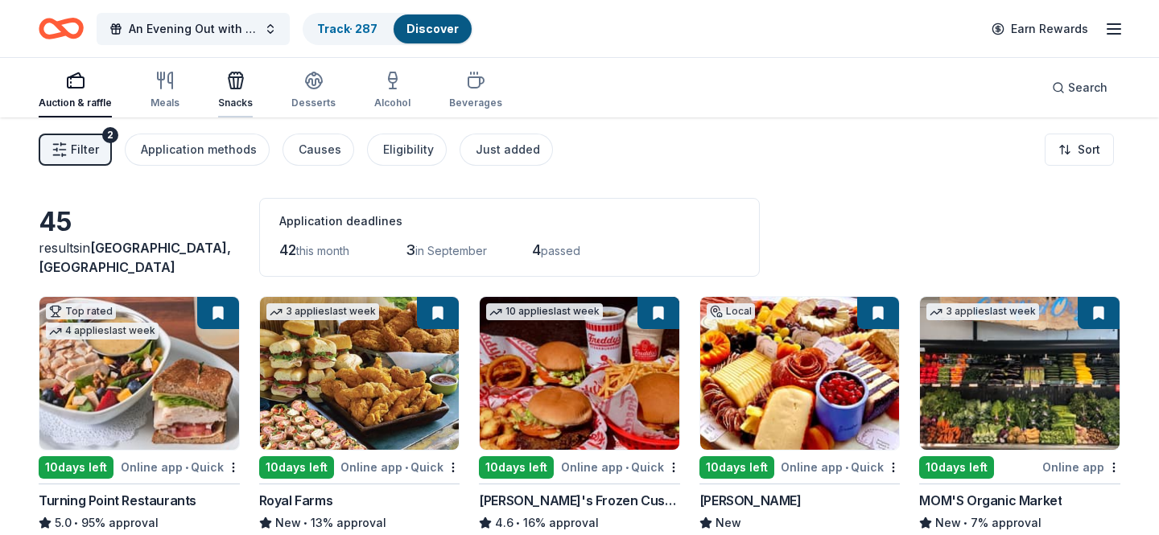
click at [244, 87] on div "button" at bounding box center [235, 80] width 35 height 19
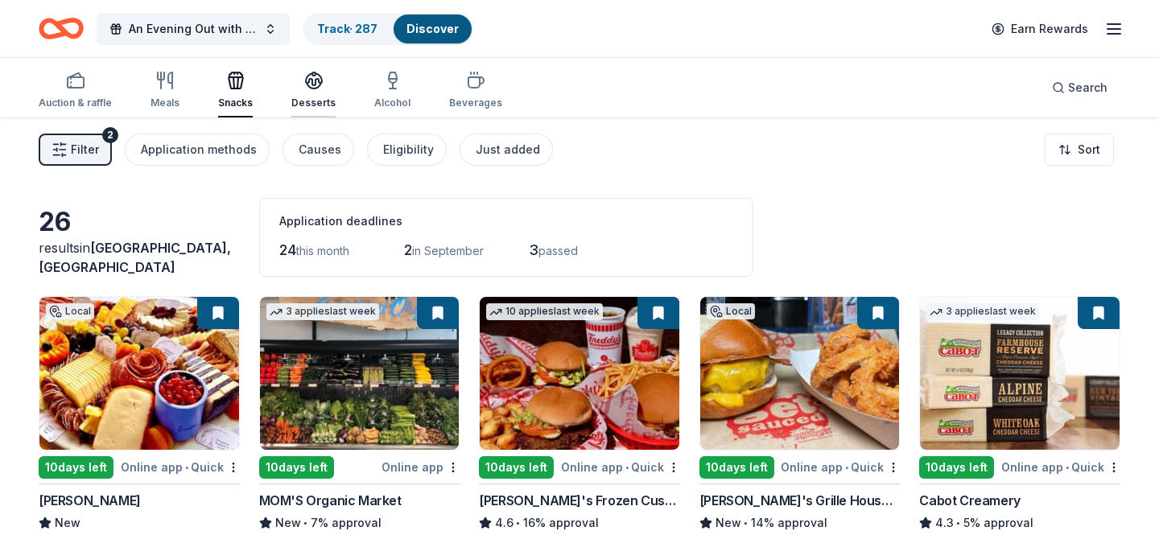
click at [304, 89] on icon "button" at bounding box center [313, 80] width 19 height 19
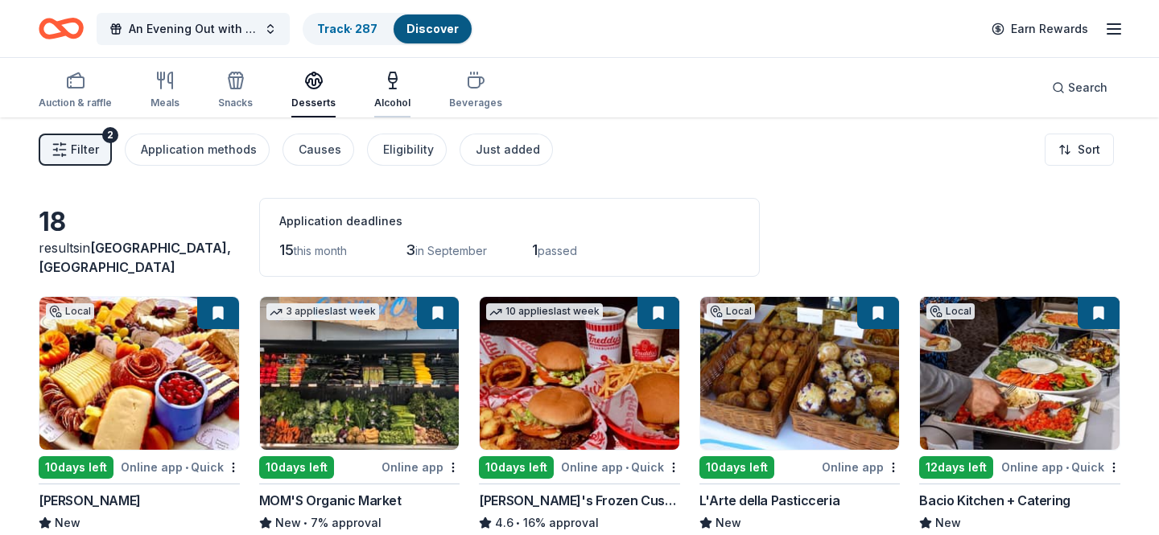
click at [385, 91] on div "Alcohol" at bounding box center [392, 90] width 36 height 39
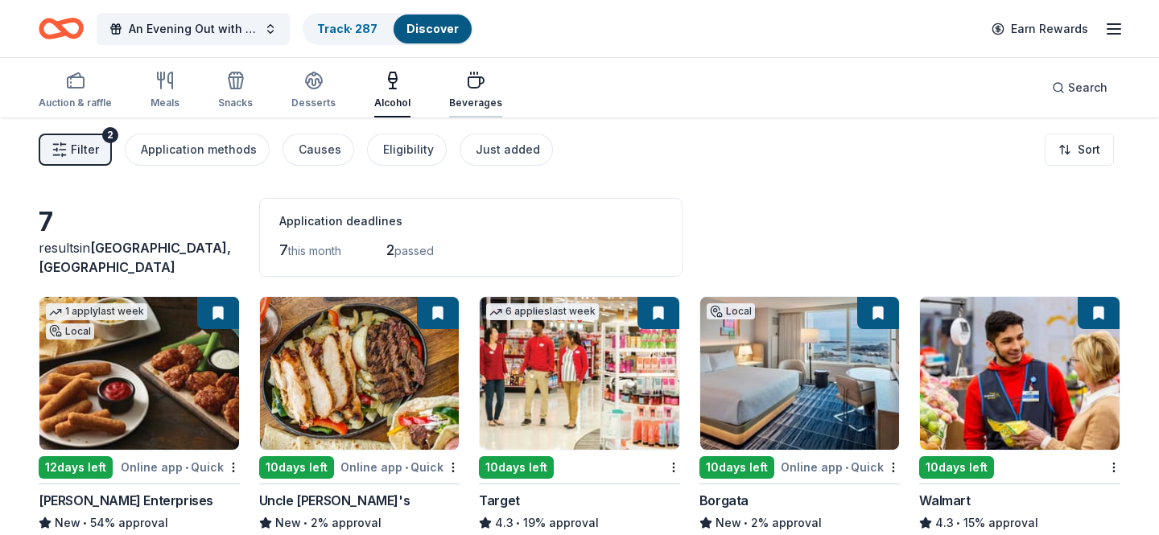
click at [453, 97] on div "Beverages" at bounding box center [475, 103] width 53 height 13
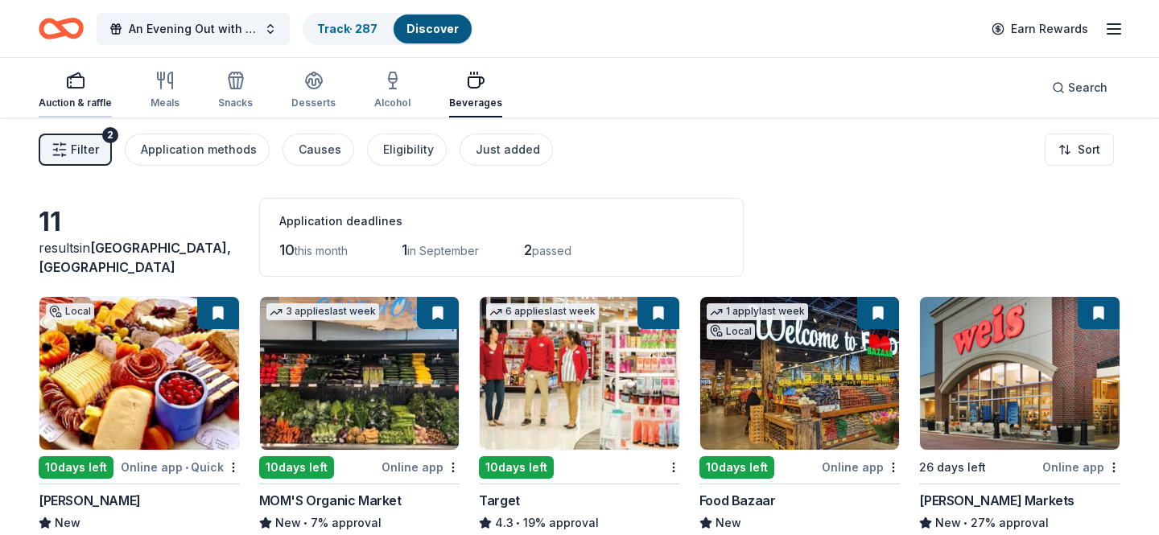
click at [89, 96] on div "Auction & raffle" at bounding box center [75, 90] width 73 height 39
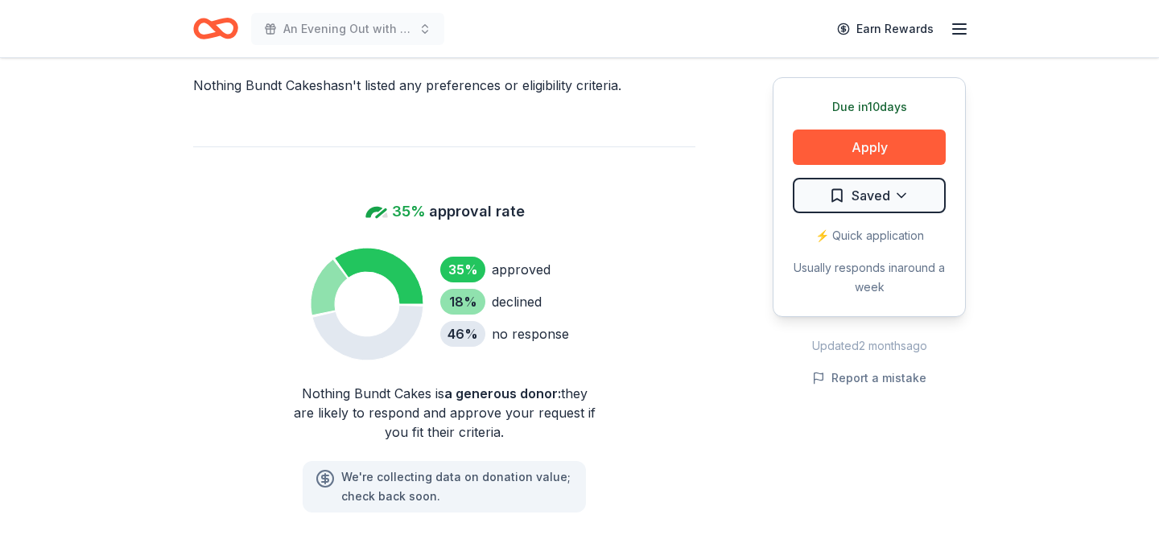
scroll to position [988, 0]
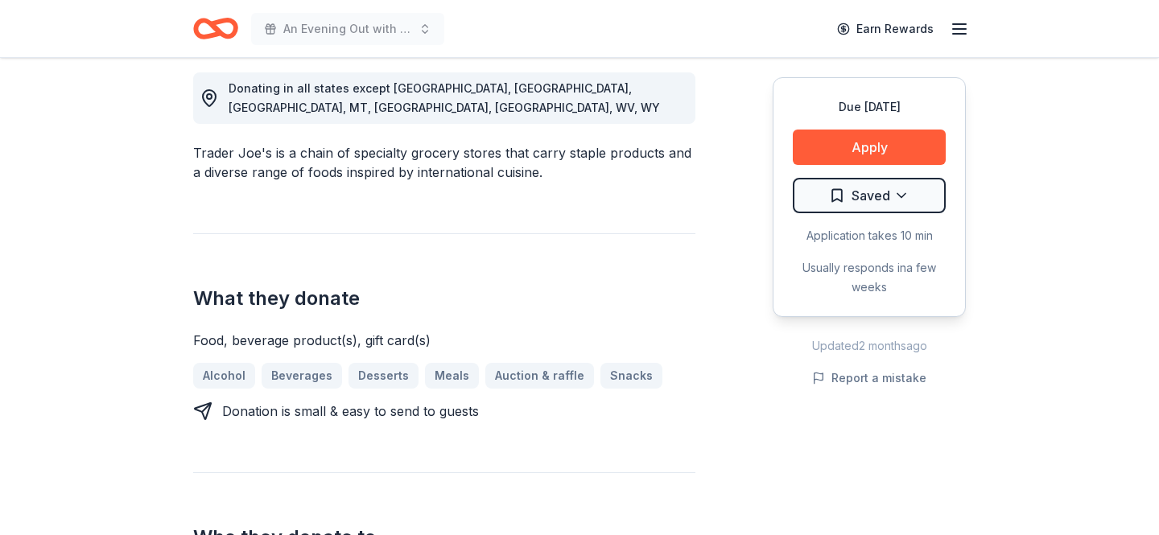
scroll to position [460, 0]
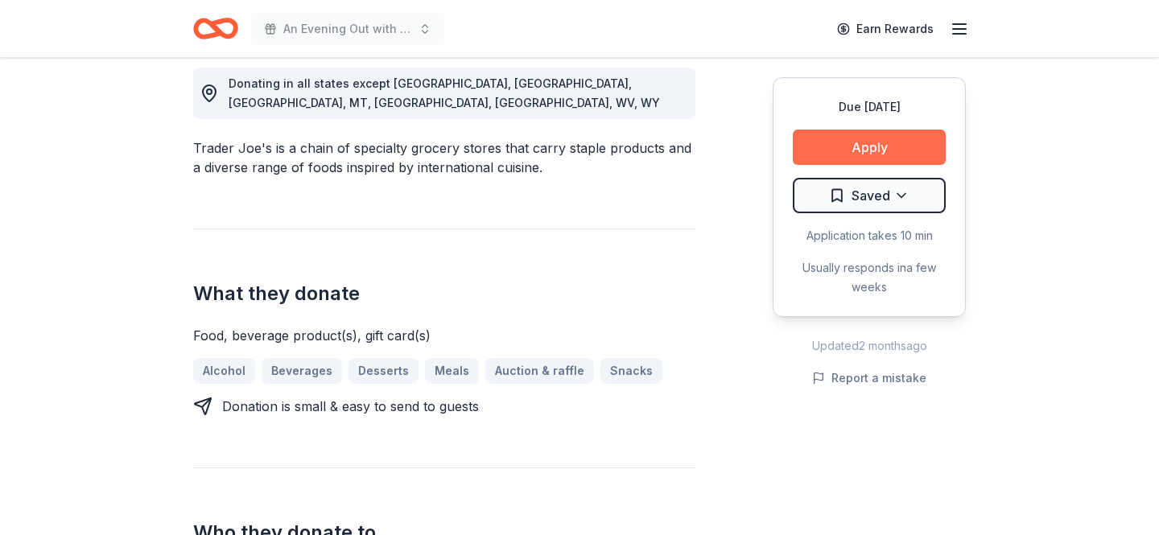
click at [842, 146] on button "Apply" at bounding box center [869, 147] width 153 height 35
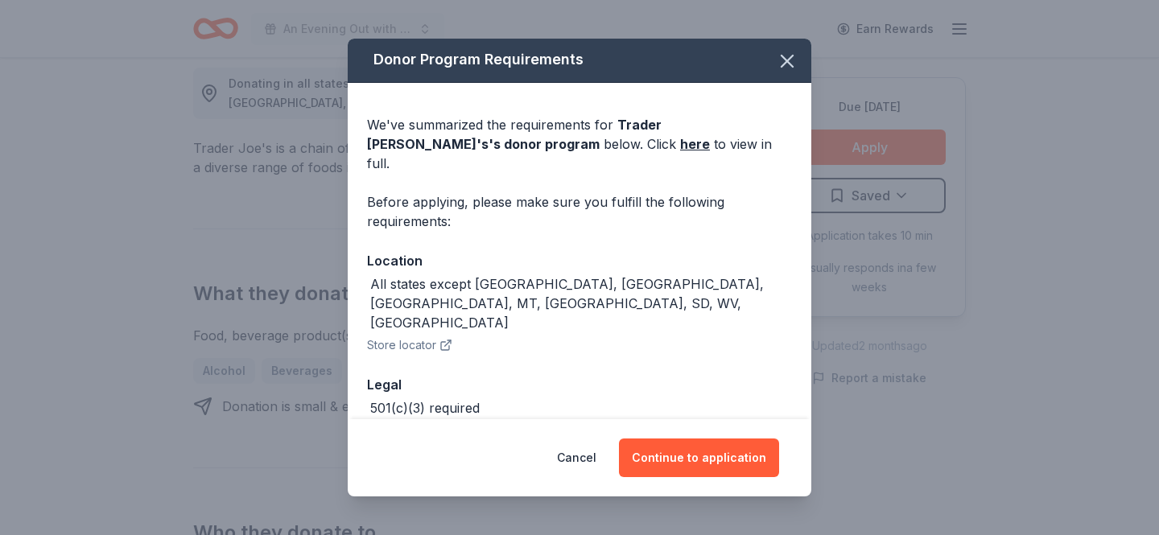
scroll to position [0, 0]
click at [785, 68] on icon "button" at bounding box center [787, 62] width 23 height 23
